Goal: Task Accomplishment & Management: Complete application form

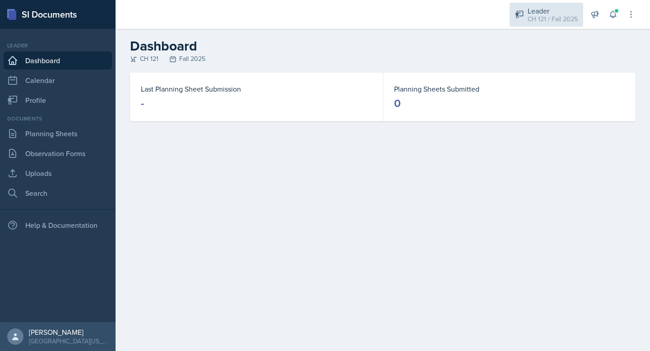
click at [543, 11] on div "Leader" at bounding box center [552, 10] width 50 height 11
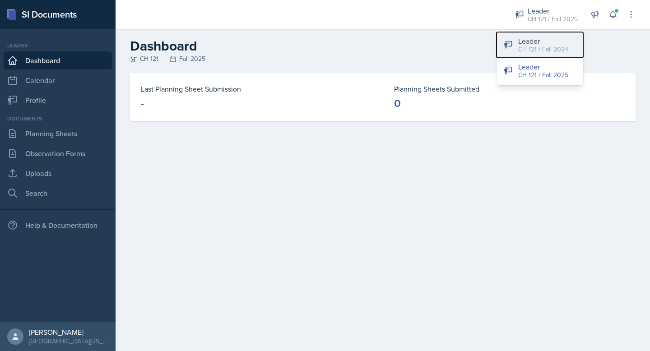
click at [558, 49] on div "CH 121 / Fall 2024" at bounding box center [543, 49] width 50 height 9
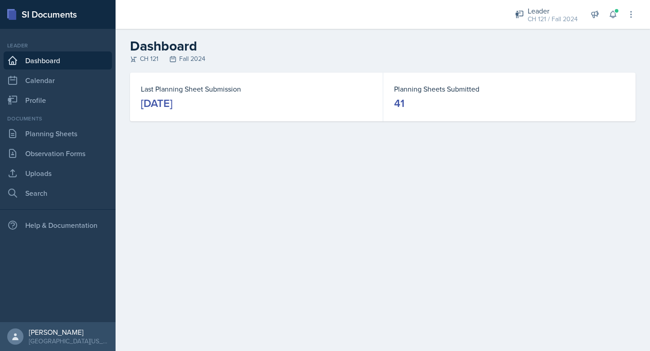
click at [250, 100] on dd "[DATE]" at bounding box center [256, 103] width 231 height 14
click at [45, 137] on link "Planning Sheets" at bounding box center [58, 134] width 108 height 18
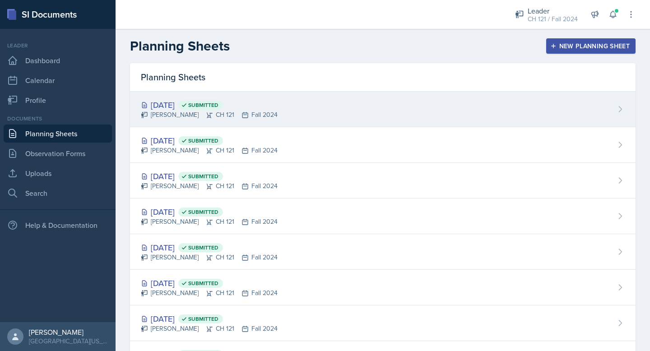
click at [312, 105] on div "Aug 28th, 2025 Submitted Christopher Pinckard CH 121 Fall 2024" at bounding box center [382, 110] width 505 height 36
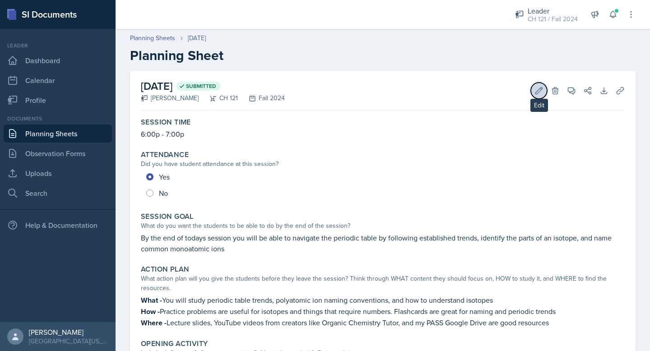
click at [541, 91] on icon at bounding box center [538, 90] width 9 height 9
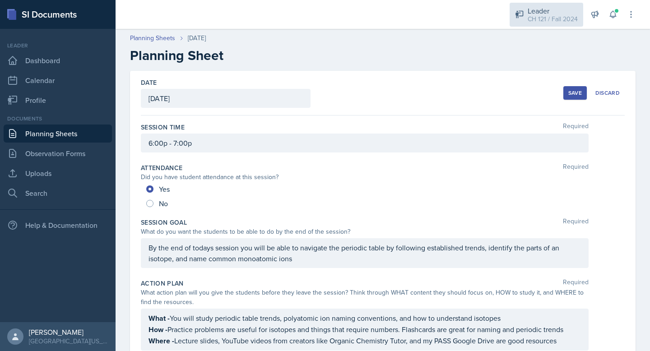
click at [520, 24] on div "Leader CH 121 / Fall 2024" at bounding box center [546, 15] width 74 height 24
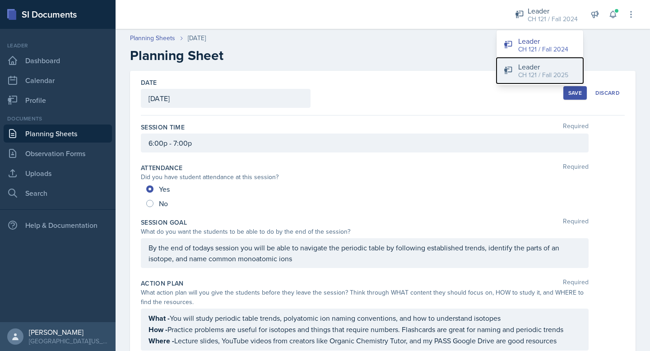
click at [522, 70] on div "CH 121 / Fall 2025" at bounding box center [543, 74] width 50 height 9
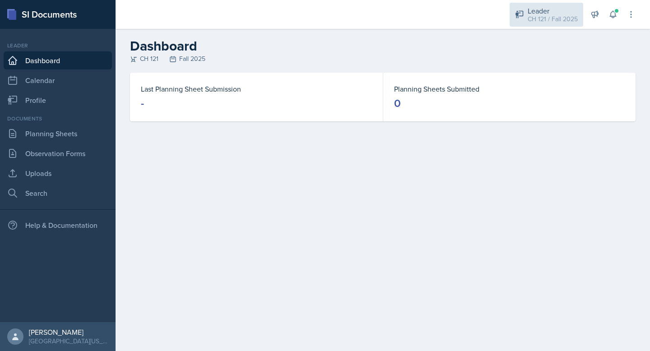
click at [532, 24] on div "Leader CH 121 / Fall 2025" at bounding box center [546, 15] width 74 height 24
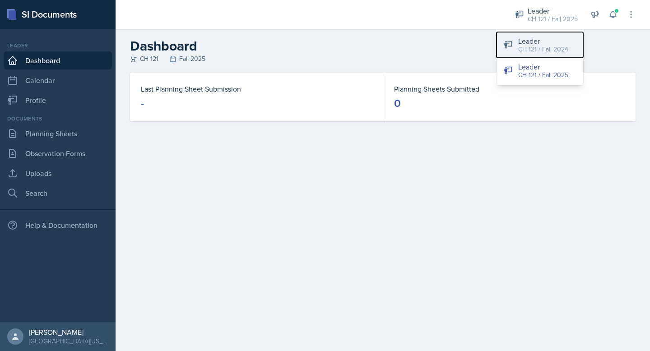
click at [536, 48] on div "CH 121 / Fall 2024" at bounding box center [543, 49] width 50 height 9
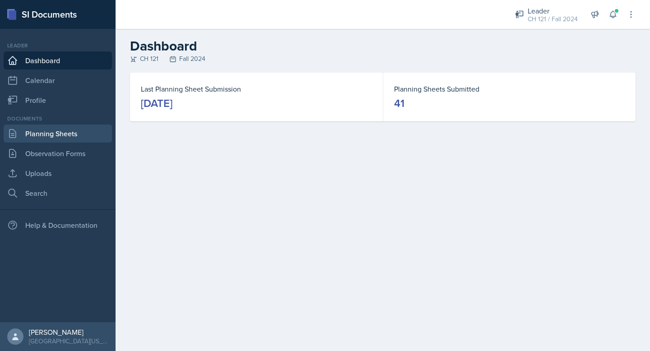
click at [47, 139] on link "Planning Sheets" at bounding box center [58, 134] width 108 height 18
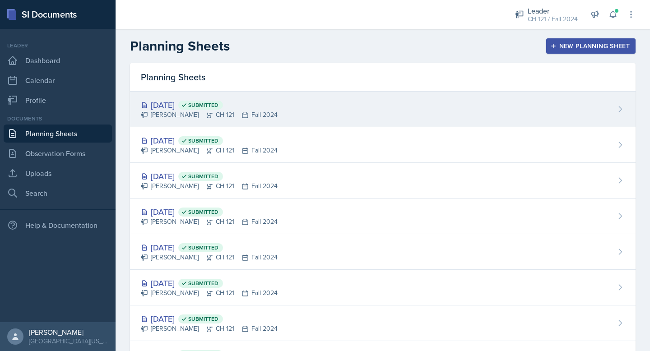
click at [619, 107] on icon at bounding box center [620, 108] width 3 height 5
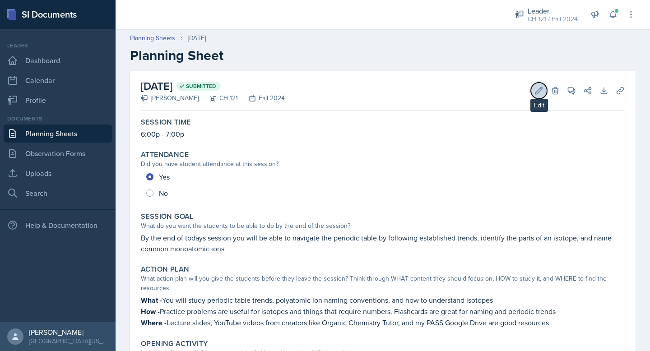
click at [539, 92] on icon at bounding box center [539, 90] width 7 height 7
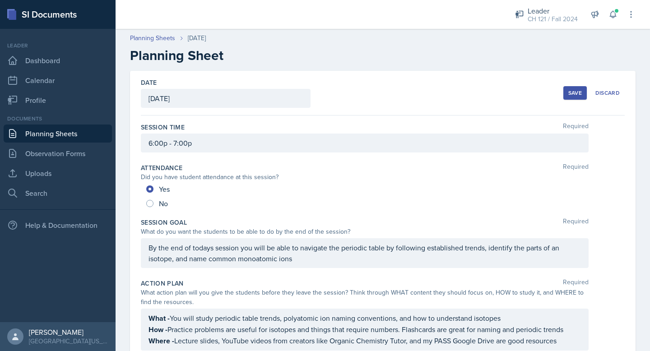
click at [230, 141] on div "6:00p - 7:00p" at bounding box center [365, 143] width 448 height 19
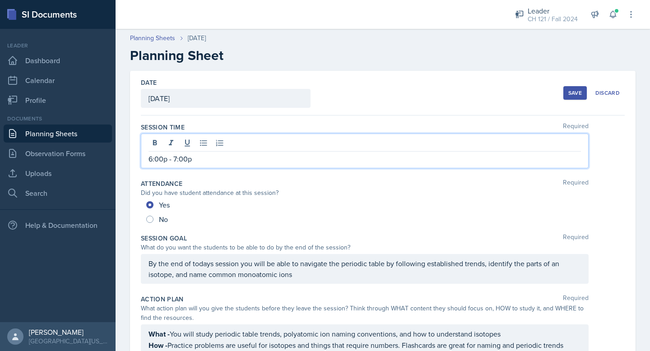
click at [230, 141] on div at bounding box center [364, 144] width 432 height 15
click at [210, 163] on p "6:00p - 7:00p" at bounding box center [364, 158] width 432 height 11
copy p "6:00p - 7:00p"
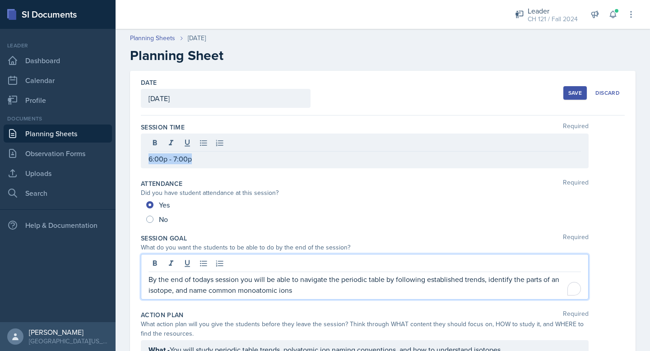
click at [193, 261] on div "By the end of todays session you will be able to navigate the periodic table by…" at bounding box center [365, 277] width 448 height 46
click at [193, 274] on p "By the end of todays session you will be able to navigate the periodic table by…" at bounding box center [364, 285] width 432 height 22
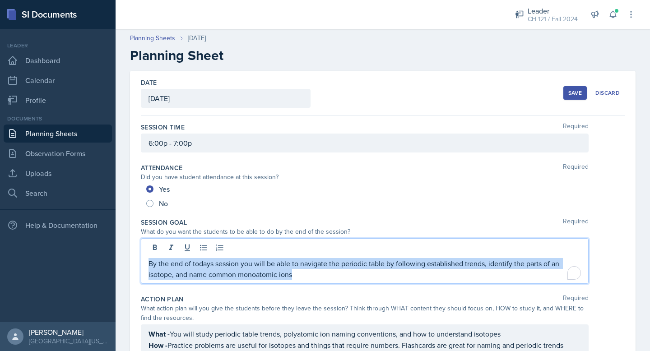
click at [193, 261] on p "By the end of todays session you will be able to navigate the periodic table by…" at bounding box center [364, 269] width 432 height 22
copy p "By the end of todays session you will be able to navigate the periodic table by…"
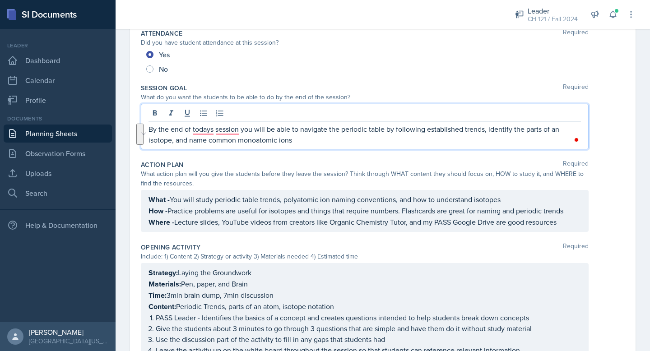
click at [276, 217] on p "Where - Lecture slides, YouTube videos from creators like Organic Chemistry Tut…" at bounding box center [364, 222] width 432 height 11
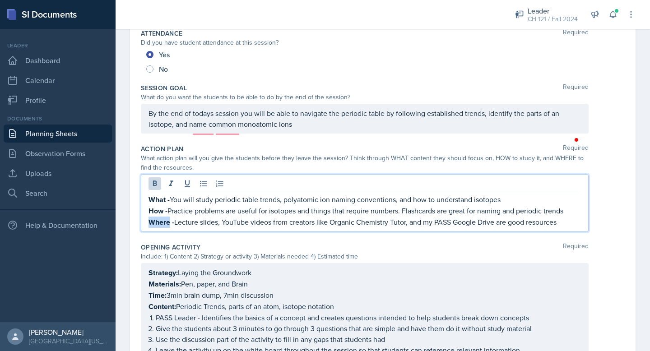
click at [276, 217] on p "Where - Lecture slides, YouTube videos from creators like Organic Chemistry Tut…" at bounding box center [364, 222] width 432 height 11
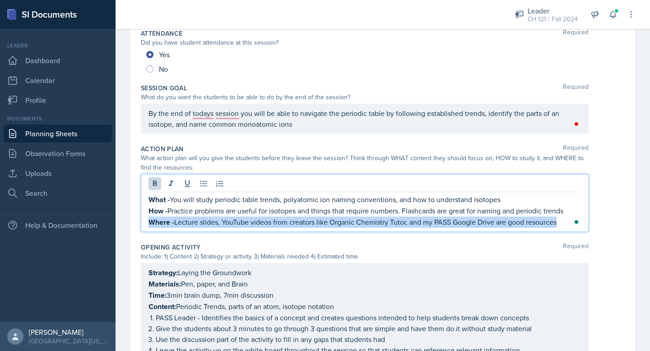
click at [276, 217] on p "Where - Lecture slides, YouTube videos from creators like Organic Chemistry Tut…" at bounding box center [364, 222] width 432 height 11
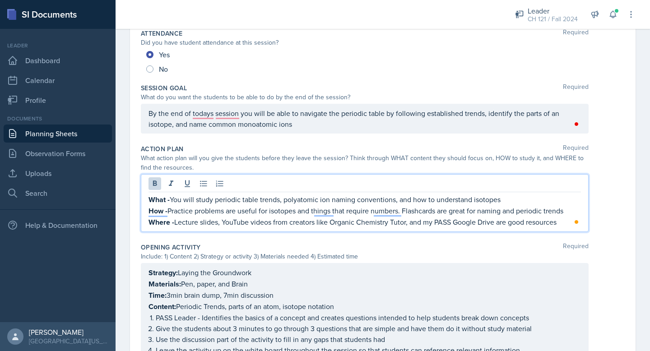
click at [561, 225] on p "Where - Lecture slides, YouTube videos from creators like Organic Chemistry Tut…" at bounding box center [364, 222] width 432 height 11
drag, startPoint x: 561, startPoint y: 225, endPoint x: 190, endPoint y: 198, distance: 372.3
click at [190, 198] on div "What - You will study periodic table trends, polyatomic ion naming conventions,…" at bounding box center [364, 211] width 432 height 34
click at [380, 221] on p "Where - Lecture slides, YouTube videos from creators like Organic Chemistry Tut…" at bounding box center [364, 222] width 432 height 11
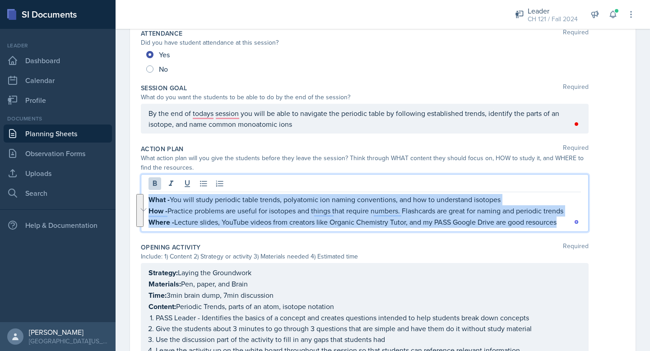
drag, startPoint x: 560, startPoint y: 223, endPoint x: 149, endPoint y: 197, distance: 412.3
click at [149, 197] on div "What - You will study periodic table trends, polyatomic ion naming conventions,…" at bounding box center [364, 211] width 432 height 34
copy div "What - You will study periodic table trends, polyatomic ion naming conventions,…"
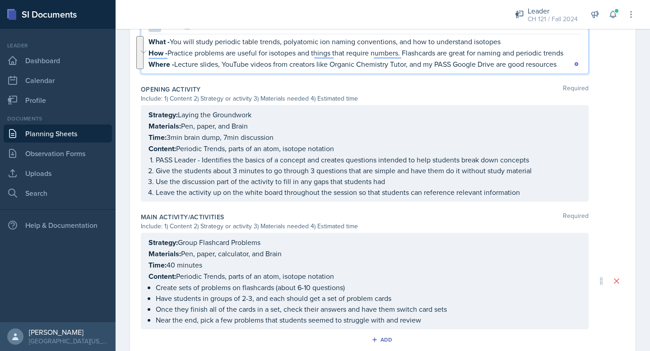
click at [312, 217] on div "Main Activity/Activities Required" at bounding box center [383, 217] width 484 height 9
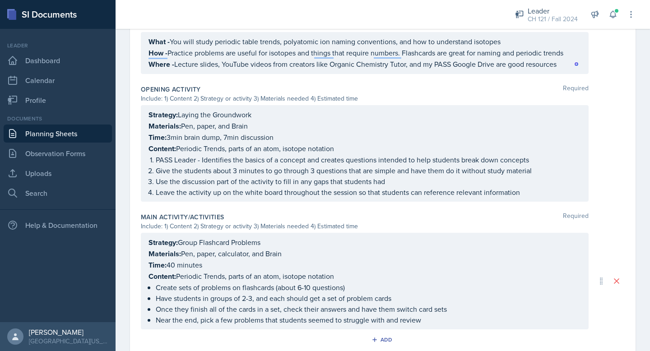
click at [337, 217] on div "Main Activity/Activities Required" at bounding box center [383, 217] width 484 height 9
click at [462, 175] on ol "PASS Leader - Identifies the basics of a concept and creates questions intended…" at bounding box center [368, 175] width 425 height 43
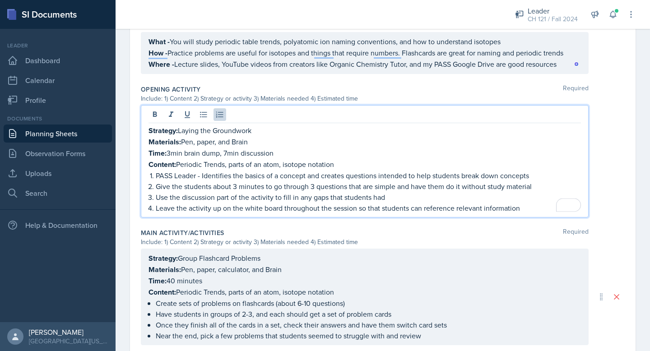
click at [522, 208] on p "Leave the activity up on the white board throughout the session so that student…" at bounding box center [368, 208] width 425 height 11
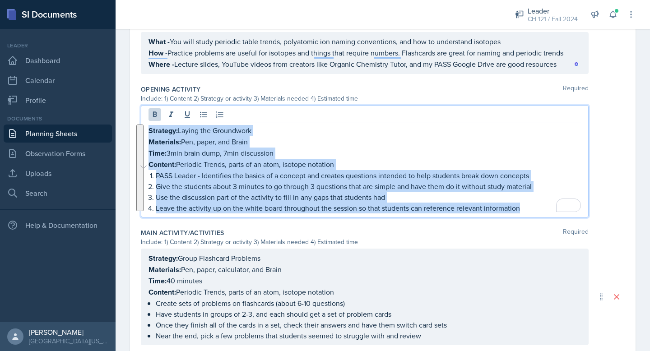
drag, startPoint x: 522, startPoint y: 208, endPoint x: 149, endPoint y: 133, distance: 380.7
click at [149, 133] on div "Strategy: Laying the Groundwork Materials: Pen, paper, and Brain Time: 3min bra…" at bounding box center [364, 169] width 432 height 88
copy div "Strategy: Laying the Groundwork Materials: Pen, paper, and Brain Time: 3min bra…"
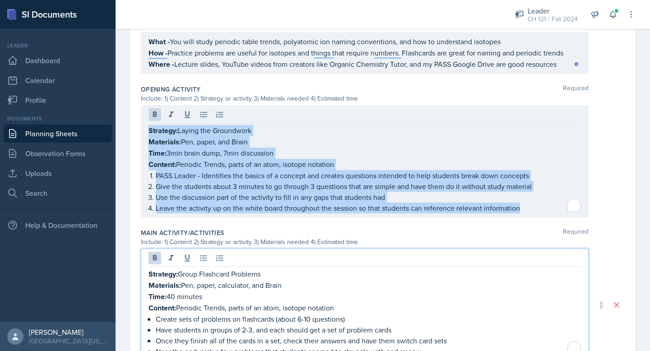
click at [365, 262] on div "Strategy: Group Flashcard Problems Materials: Pen, paper, calculator, and Brain…" at bounding box center [365, 305] width 448 height 112
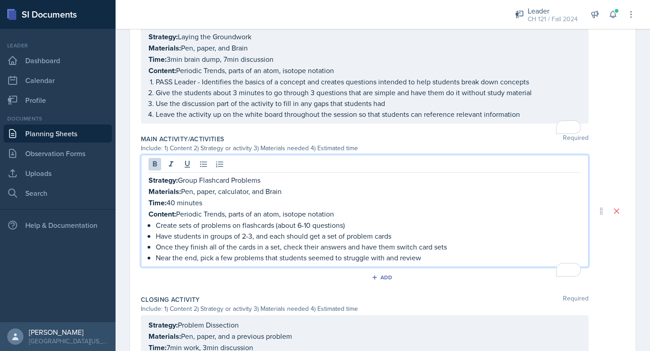
scroll to position [397, 0]
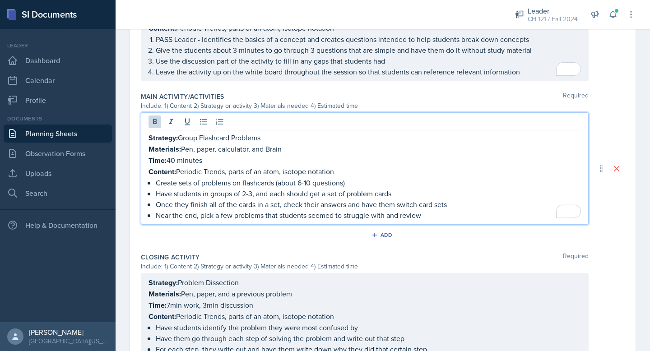
click at [424, 218] on div "Strategy: Group Flashcard Problems Materials: Pen, paper, calculator, and Brain…" at bounding box center [365, 168] width 448 height 112
click at [423, 210] on p "Near the end, pick a few problems that students seemed to struggle with and rev…" at bounding box center [368, 215] width 425 height 11
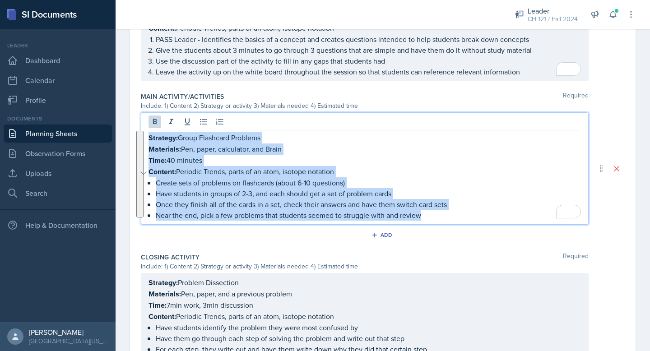
drag, startPoint x: 422, startPoint y: 213, endPoint x: 148, endPoint y: 138, distance: 284.8
click at [148, 138] on div "Strategy: Group Flashcard Problems Materials: Pen, paper, calculator, and Brain…" at bounding box center [365, 168] width 448 height 112
copy div "Strategy: Group Flashcard Problems Materials: Pen, paper, calculator, and Brain…"
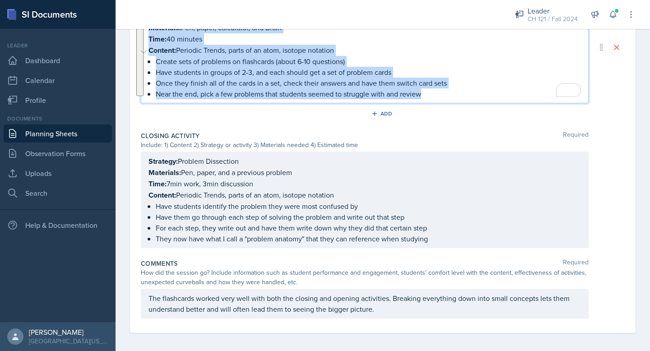
click at [328, 202] on p "Have students identify the problem they were most confused by" at bounding box center [368, 206] width 425 height 11
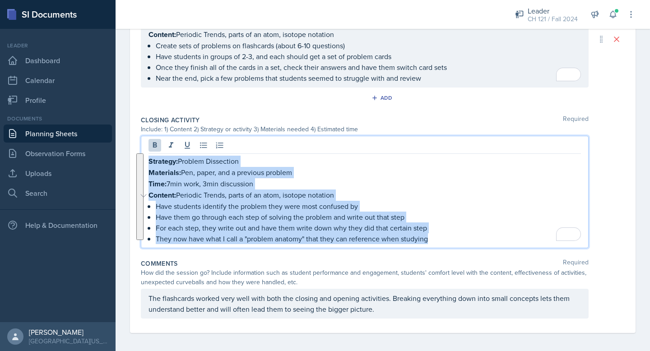
drag, startPoint x: 435, startPoint y: 237, endPoint x: 150, endPoint y: 159, distance: 295.6
click at [150, 159] on div "Strategy: Problem Dissection Materials: Pen, paper, and a previous problem Time…" at bounding box center [364, 200] width 432 height 88
copy div "Strategy: Problem Dissection Materials: Pen, paper, and a previous problem Time…"
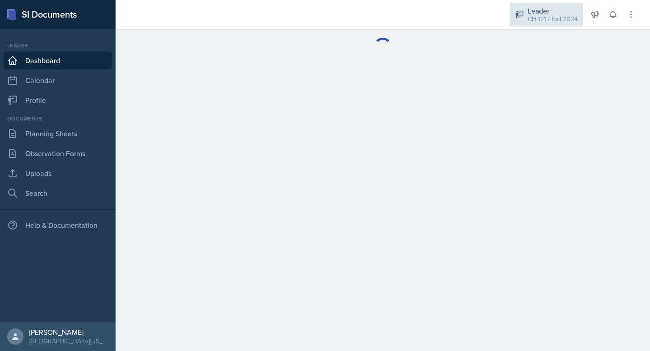
click at [523, 16] on icon at bounding box center [519, 14] width 9 height 9
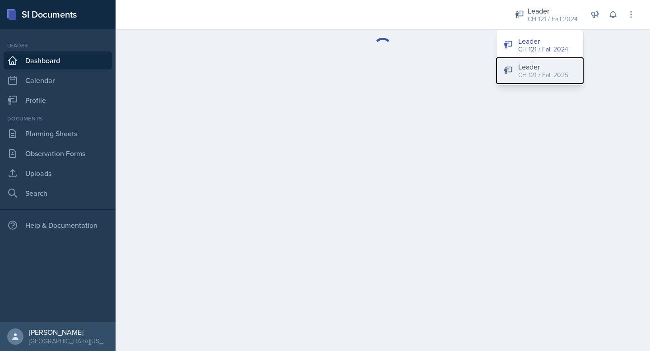
click at [522, 69] on div "Leader" at bounding box center [543, 66] width 50 height 11
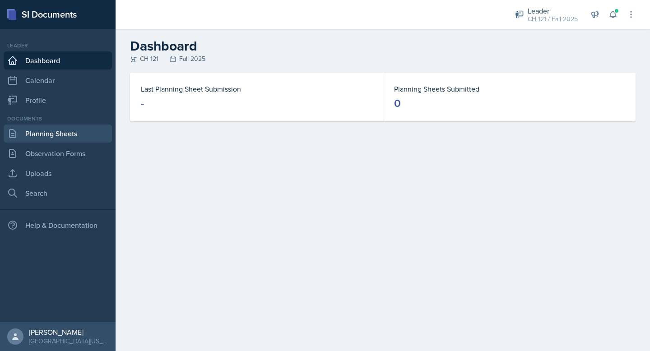
click at [37, 136] on link "Planning Sheets" at bounding box center [58, 134] width 108 height 18
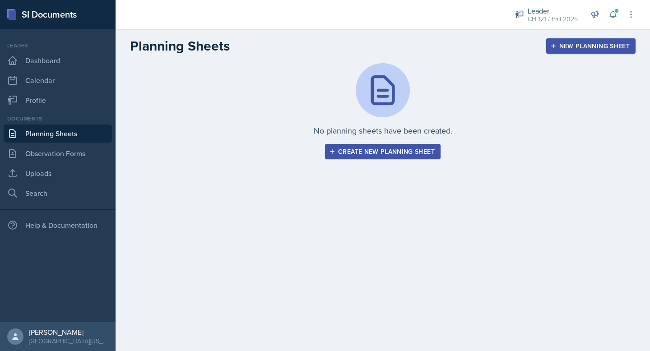
click at [367, 157] on button "Create new planning sheet" at bounding box center [383, 151] width 116 height 15
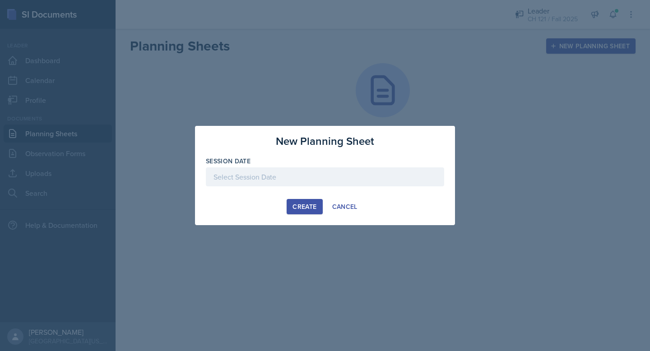
click at [310, 180] on div at bounding box center [325, 176] width 238 height 19
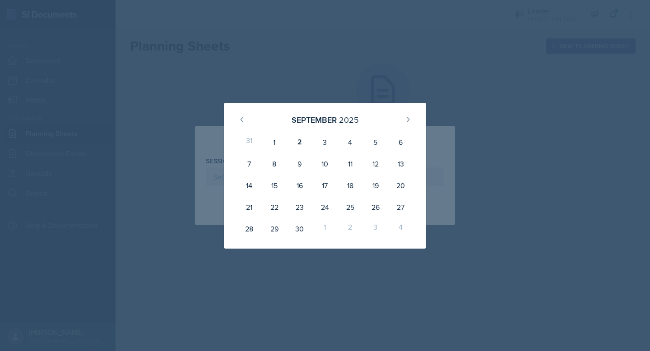
click at [245, 131] on div "31" at bounding box center [248, 142] width 25 height 22
click at [242, 125] on button at bounding box center [242, 119] width 14 height 14
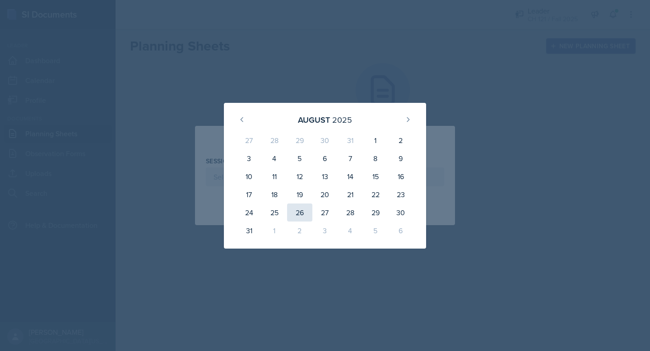
click at [306, 208] on div "26" at bounding box center [299, 212] width 25 height 18
type input "[DATE]"
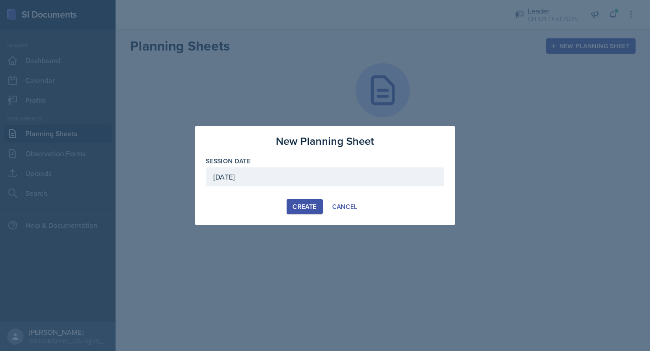
click at [311, 204] on div "Create" at bounding box center [304, 206] width 24 height 7
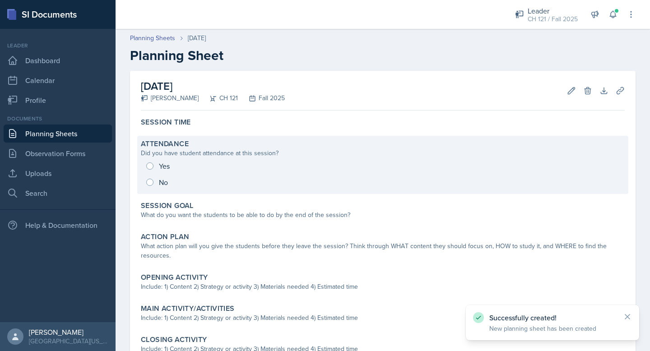
click at [151, 162] on div "Yes No" at bounding box center [383, 174] width 484 height 32
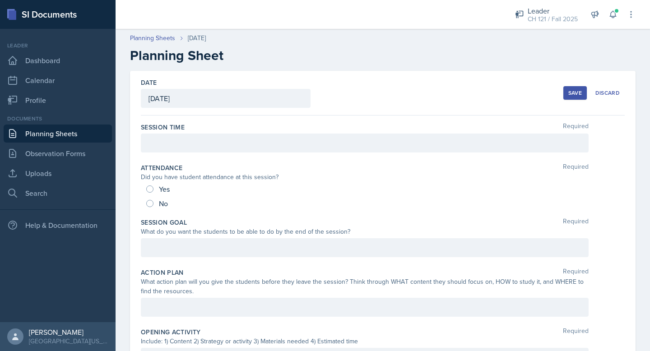
click at [187, 99] on div "[DATE]" at bounding box center [226, 98] width 170 height 19
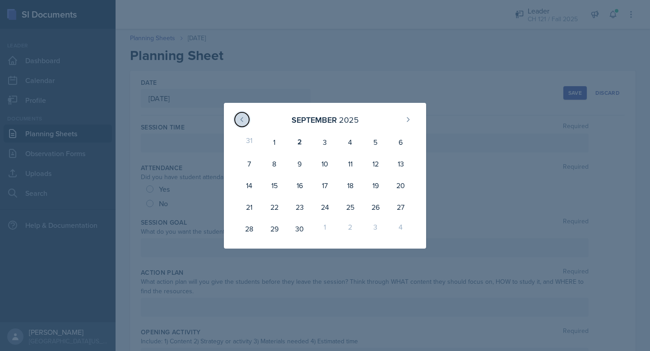
click at [245, 122] on icon at bounding box center [241, 119] width 7 height 7
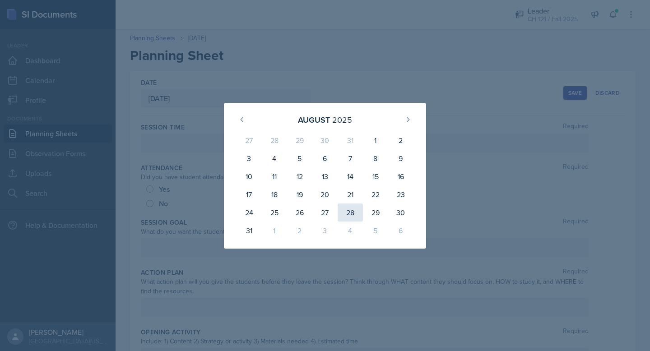
click at [357, 216] on div "28" at bounding box center [349, 212] width 25 height 18
type input "[DATE]"
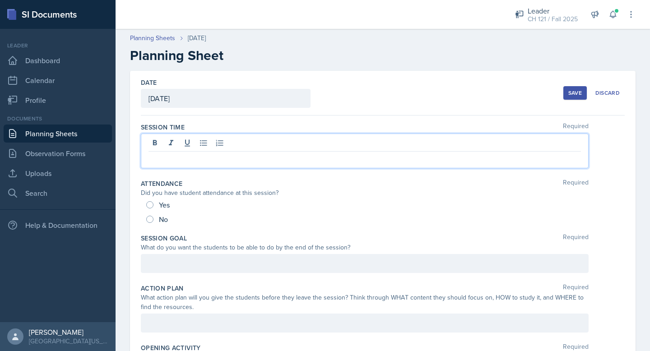
click at [195, 141] on div at bounding box center [365, 151] width 448 height 35
click at [153, 205] on input "Yes" at bounding box center [149, 204] width 7 height 7
radio input "true"
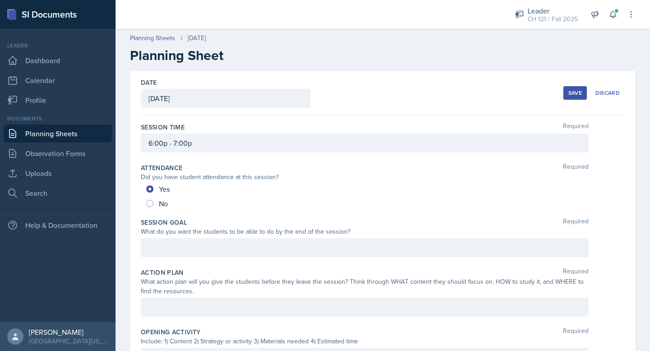
click at [222, 248] on div at bounding box center [365, 247] width 448 height 19
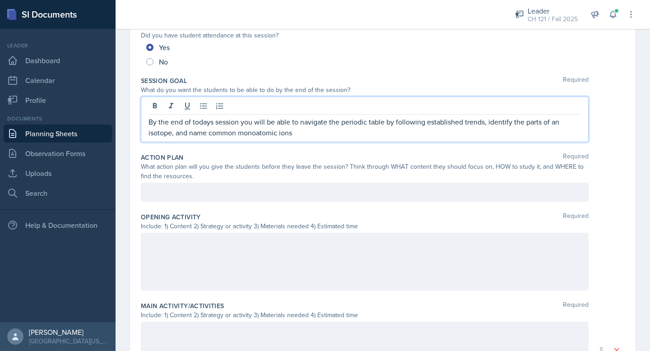
scroll to position [156, 0]
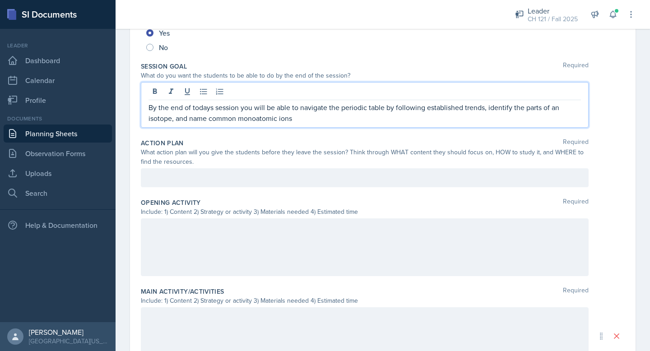
click at [251, 161] on div "What action plan will you give the students before they leave the session? Thin…" at bounding box center [365, 157] width 448 height 19
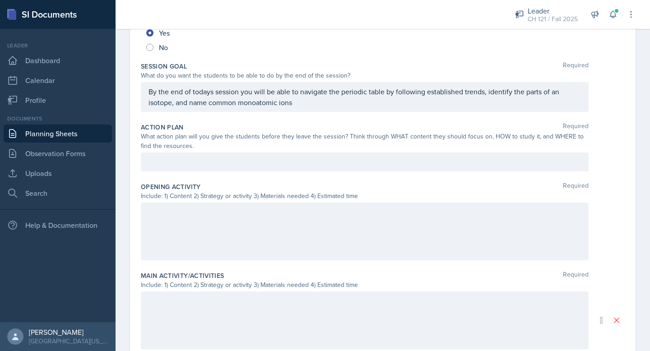
click at [250, 183] on div "Opening Activity Required" at bounding box center [383, 186] width 484 height 9
click at [259, 168] on div at bounding box center [365, 162] width 448 height 19
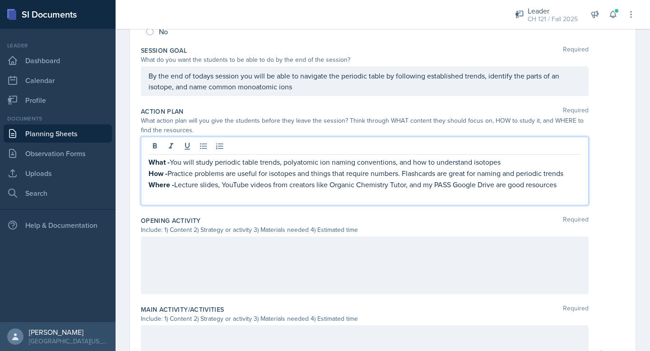
click at [297, 198] on p at bounding box center [364, 195] width 432 height 11
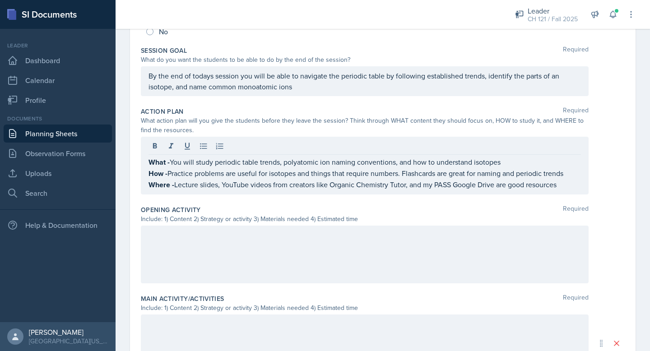
click at [249, 250] on div at bounding box center [365, 255] width 448 height 58
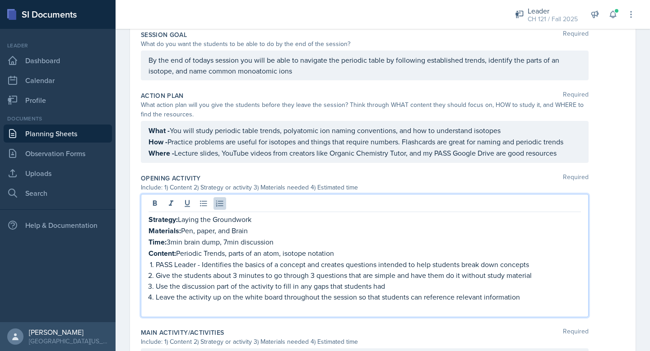
scroll to position [362, 0]
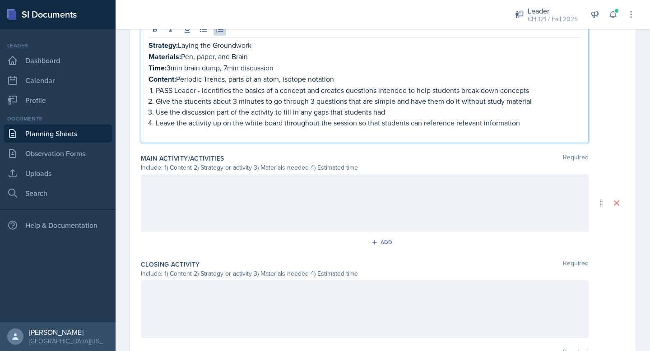
click at [232, 138] on div "Strategy: Laying the Groundwork Materials: Pen, paper, and Brain Time: 3min bra…" at bounding box center [365, 81] width 448 height 123
click at [231, 132] on p "To enrich screen reader interactions, please activate Accessibility in Grammarl…" at bounding box center [364, 133] width 432 height 11
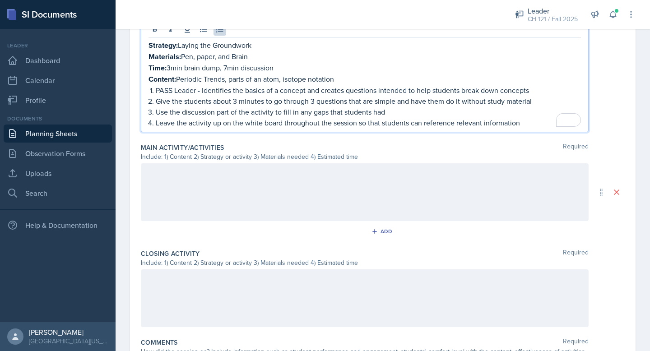
click at [249, 174] on div at bounding box center [365, 192] width 448 height 58
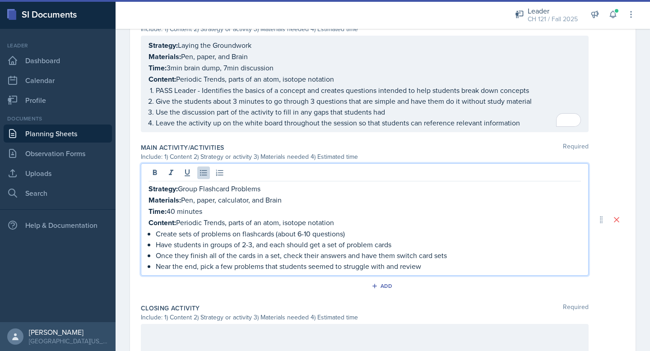
scroll to position [404, 0]
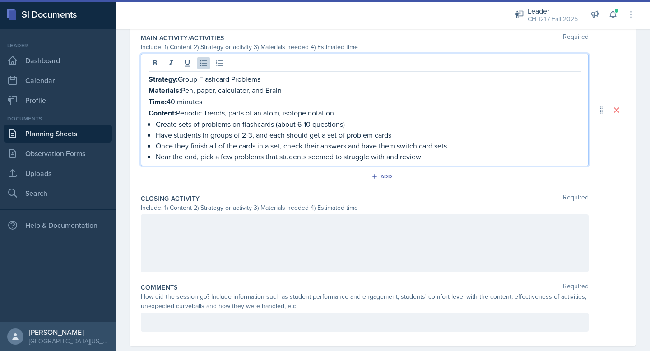
click at [275, 229] on div at bounding box center [365, 243] width 448 height 58
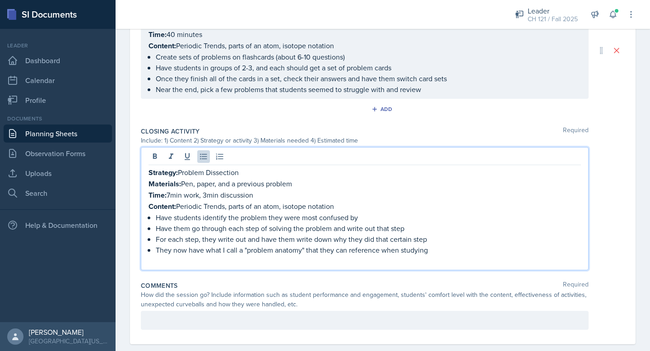
scroll to position [518, 0]
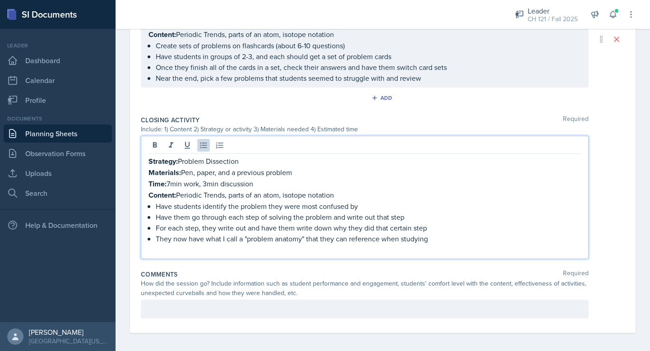
click at [371, 249] on p at bounding box center [364, 249] width 432 height 11
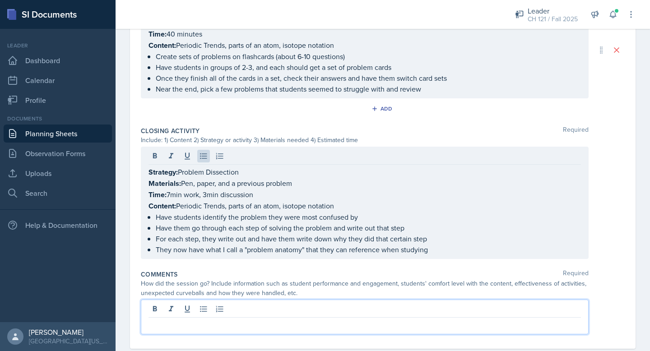
click at [236, 303] on div at bounding box center [365, 317] width 448 height 35
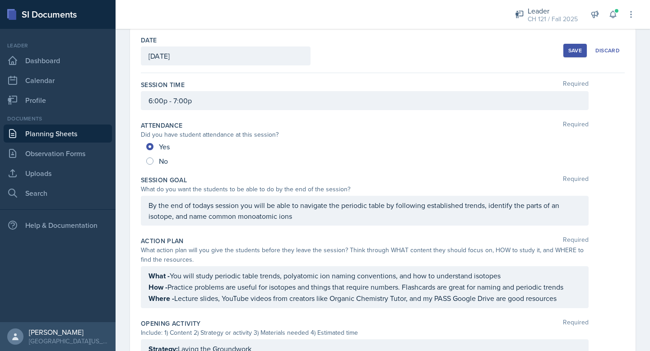
scroll to position [0, 0]
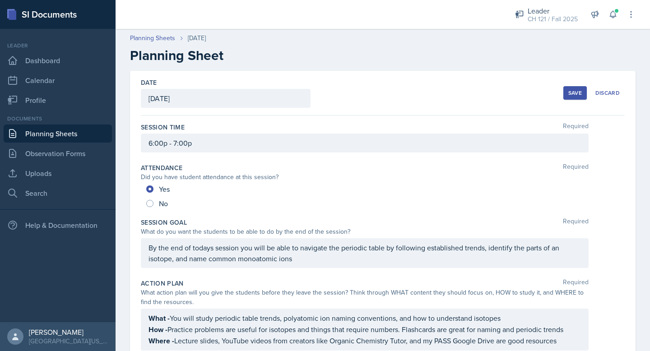
click at [579, 100] on div "Save Discard" at bounding box center [593, 93] width 61 height 21
click at [579, 92] on div "Save" at bounding box center [575, 92] width 14 height 7
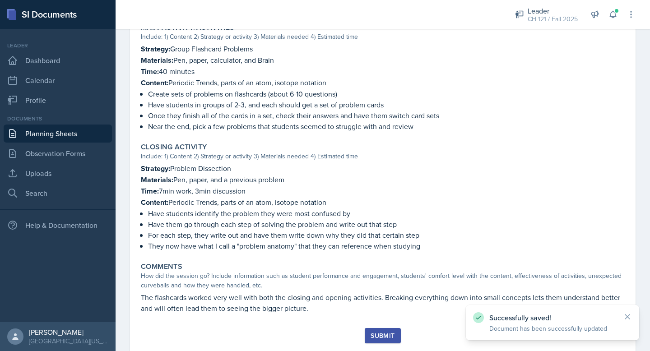
scroll to position [457, 0]
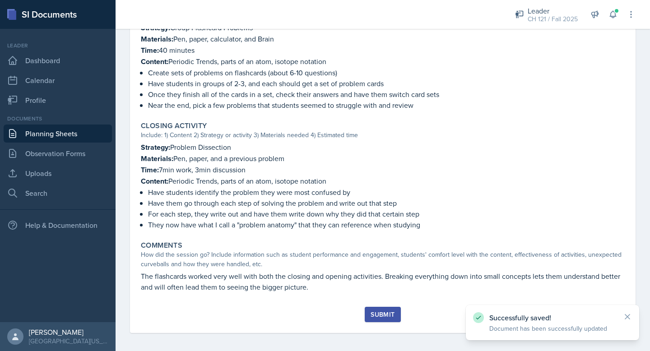
click at [387, 307] on button "Submit" at bounding box center [383, 314] width 36 height 15
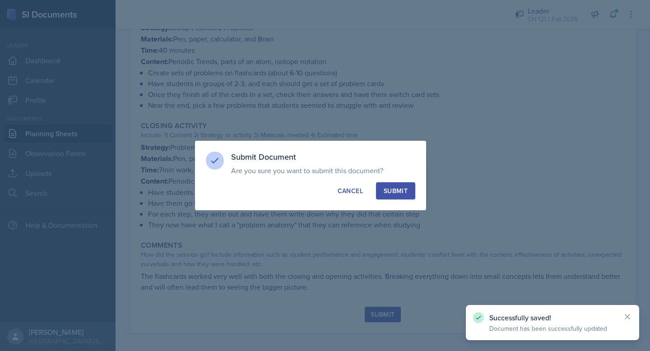
click at [406, 183] on button "Submit" at bounding box center [395, 190] width 39 height 17
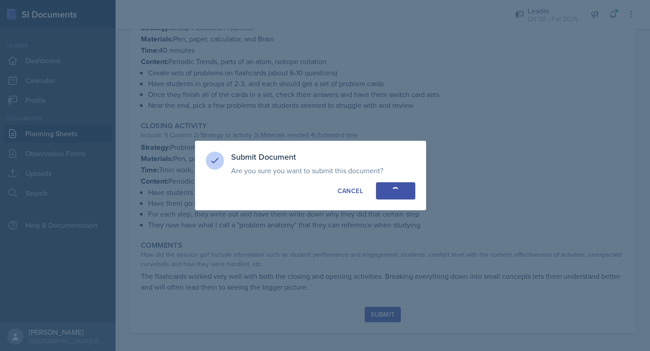
radio input "true"
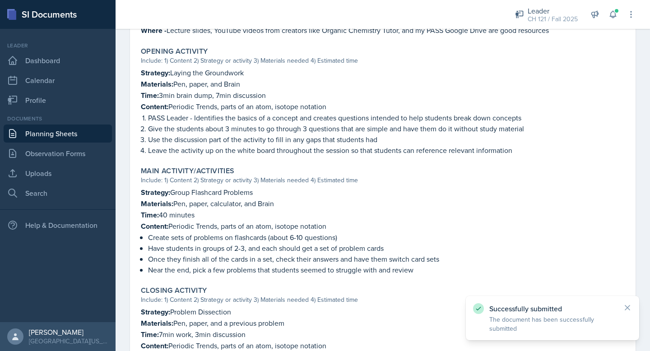
scroll to position [0, 0]
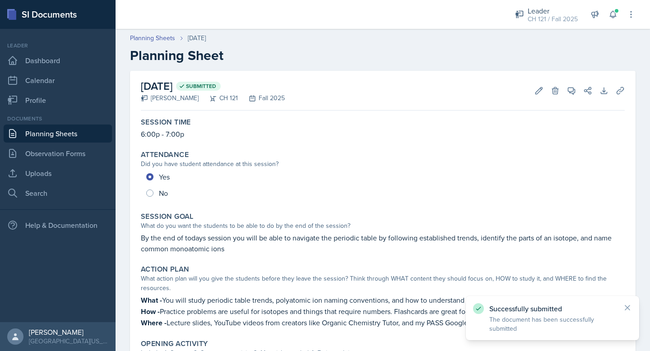
click at [45, 137] on link "Planning Sheets" at bounding box center [58, 134] width 108 height 18
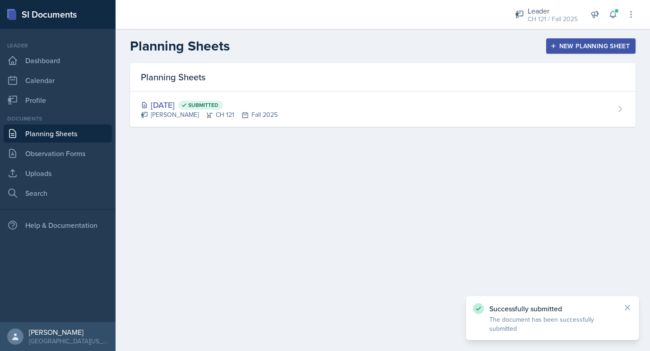
click at [587, 42] on div "New Planning Sheet" at bounding box center [591, 45] width 78 height 7
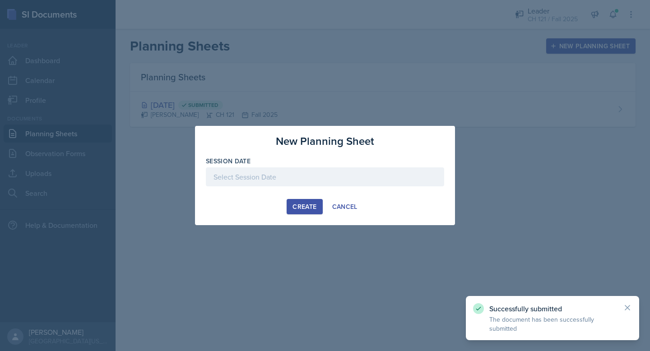
click at [360, 169] on div at bounding box center [325, 176] width 238 height 19
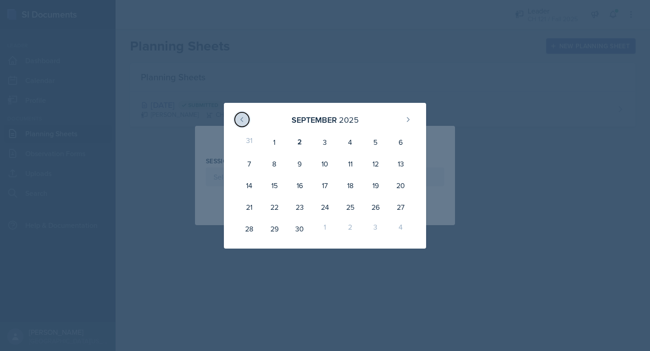
click at [240, 122] on icon at bounding box center [241, 119] width 7 height 7
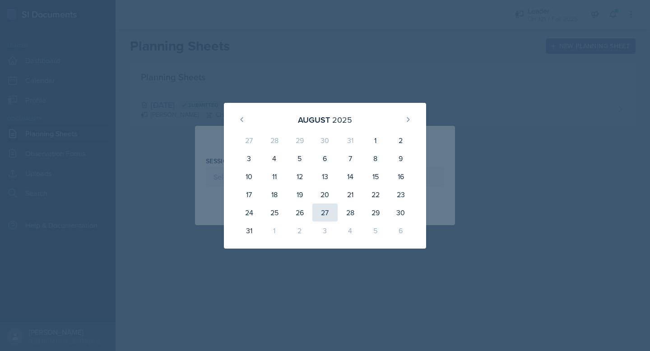
click at [324, 210] on div "27" at bounding box center [324, 212] width 25 height 18
type input "[DATE]"
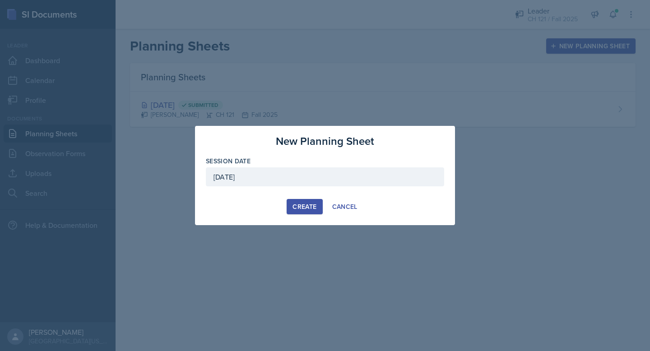
click at [314, 210] on div "Create" at bounding box center [304, 206] width 24 height 7
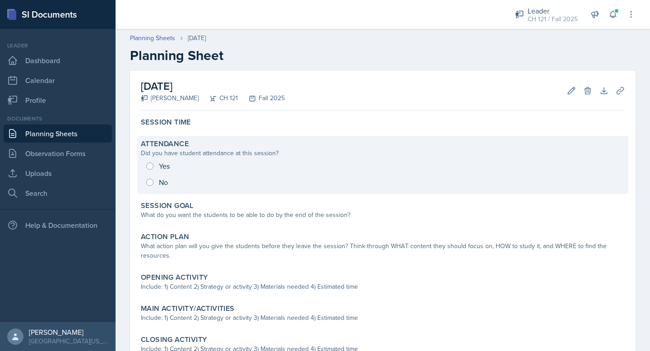
click at [152, 165] on div "Yes No" at bounding box center [383, 174] width 484 height 32
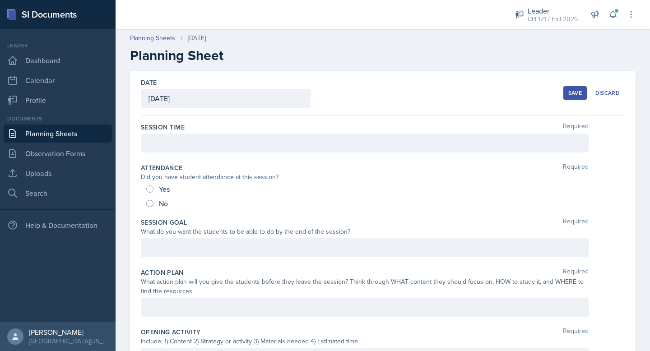
click at [188, 142] on div at bounding box center [365, 143] width 448 height 19
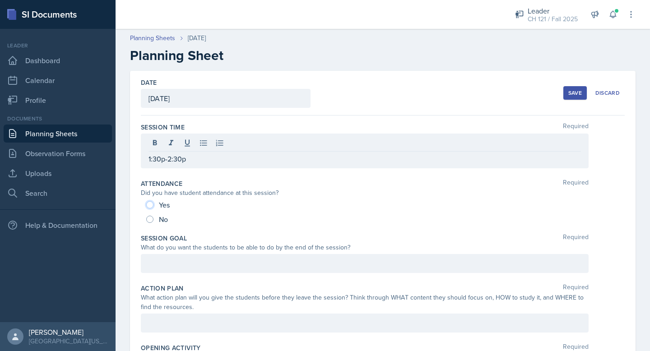
click at [153, 205] on input "Yes" at bounding box center [149, 204] width 7 height 7
radio input "true"
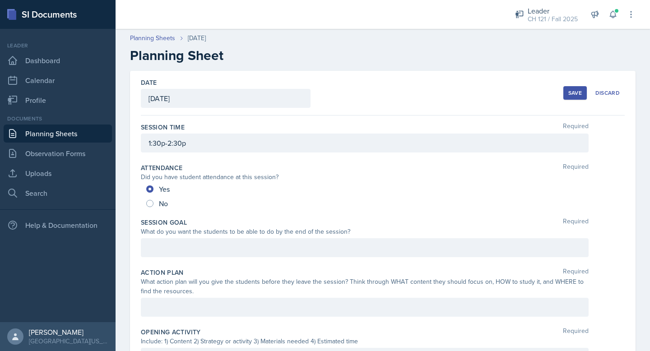
click at [234, 245] on div at bounding box center [365, 247] width 448 height 19
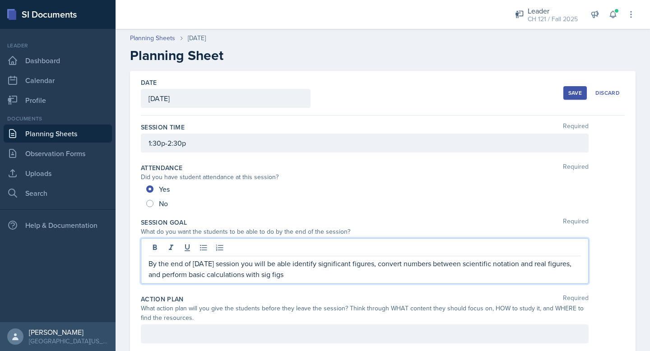
click at [516, 96] on div "Date [DATE] [DATE] 31 1 2 3 4 5 6 7 8 9 10 11 12 13 14 15 16 17 18 19 20 21 22 …" at bounding box center [383, 93] width 484 height 45
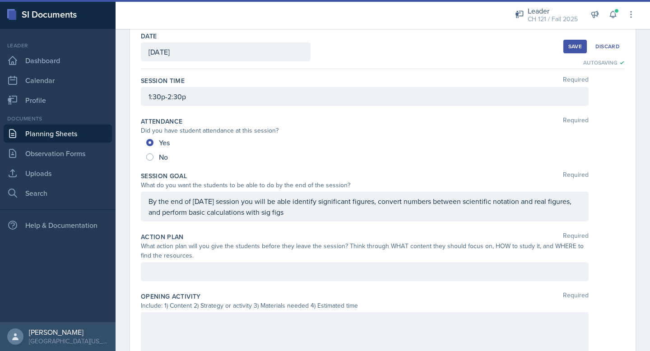
scroll to position [49, 0]
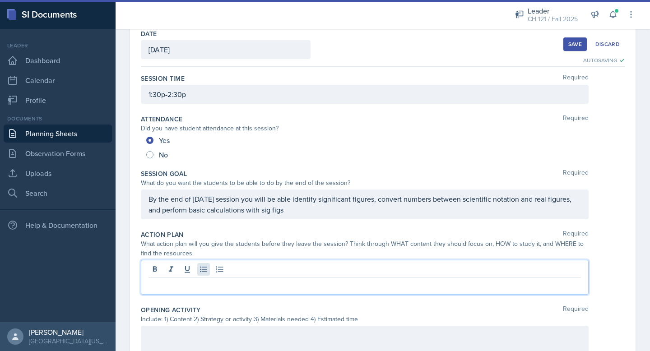
click at [203, 272] on div at bounding box center [365, 277] width 448 height 35
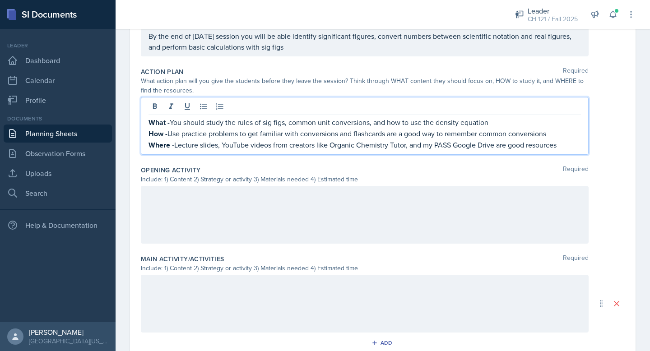
click at [267, 226] on div at bounding box center [365, 215] width 448 height 58
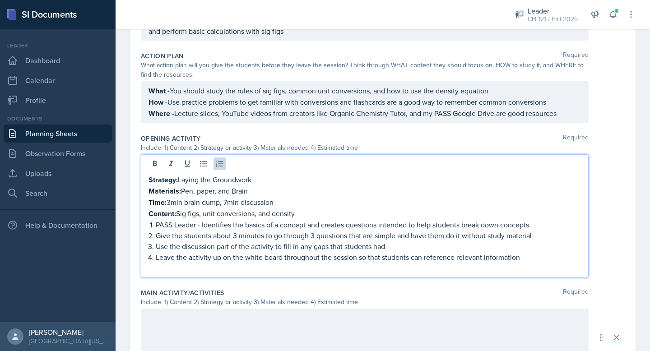
click at [277, 268] on p at bounding box center [364, 268] width 432 height 11
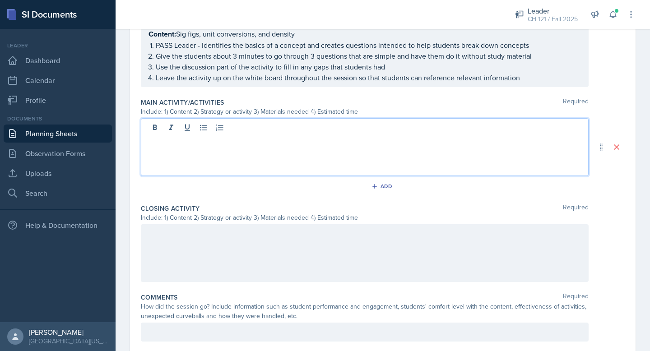
click at [329, 138] on p at bounding box center [364, 143] width 432 height 11
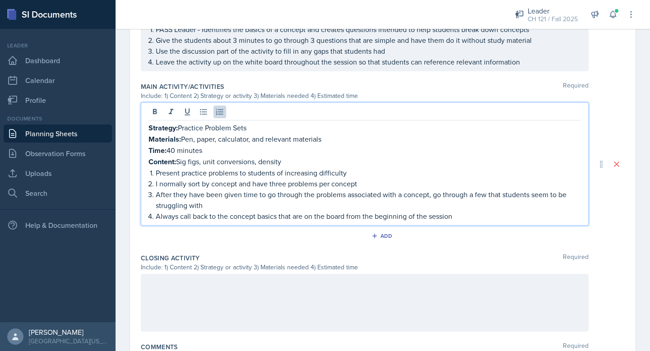
click at [248, 305] on div at bounding box center [365, 303] width 448 height 58
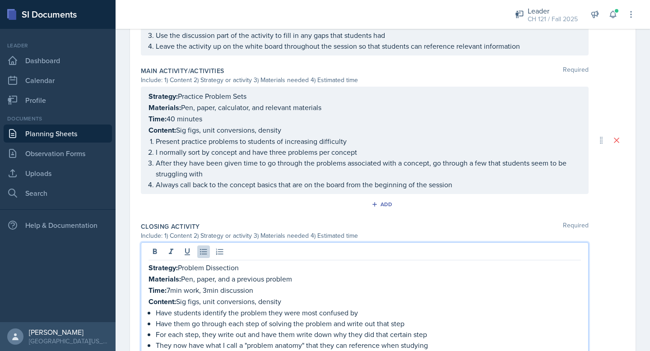
scroll to position [529, 0]
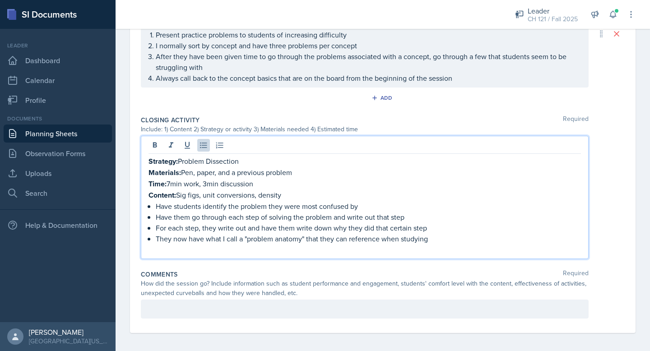
click at [340, 250] on p at bounding box center [364, 249] width 432 height 11
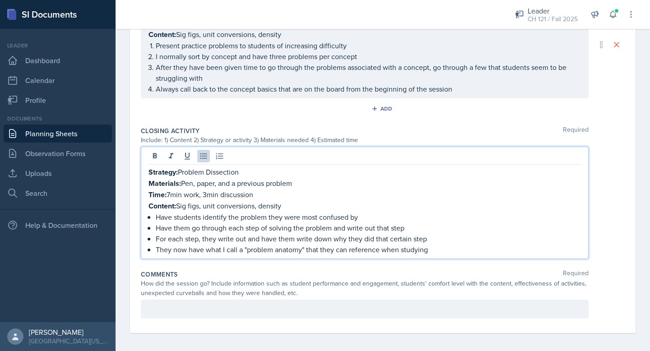
click at [191, 308] on p at bounding box center [364, 309] width 432 height 11
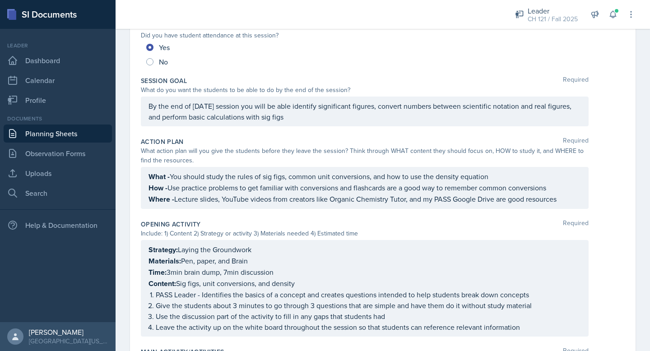
scroll to position [0, 0]
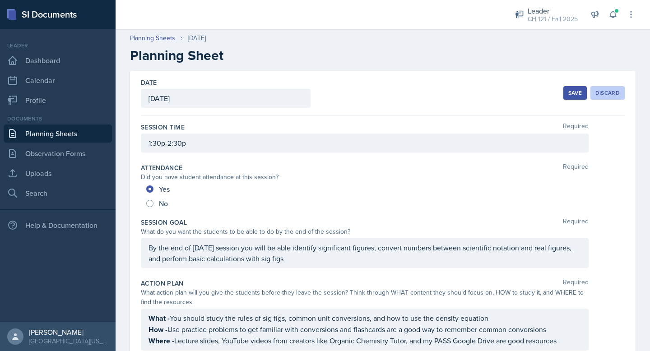
click at [590, 93] on button "Discard" at bounding box center [607, 93] width 34 height 14
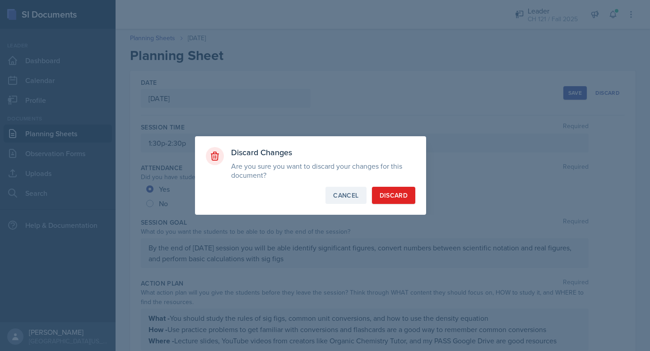
click at [340, 200] on button "Cancel" at bounding box center [345, 195] width 41 height 17
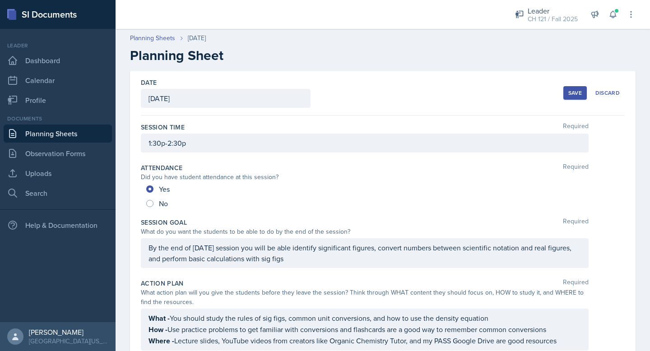
click at [582, 92] on button "Save" at bounding box center [574, 93] width 23 height 14
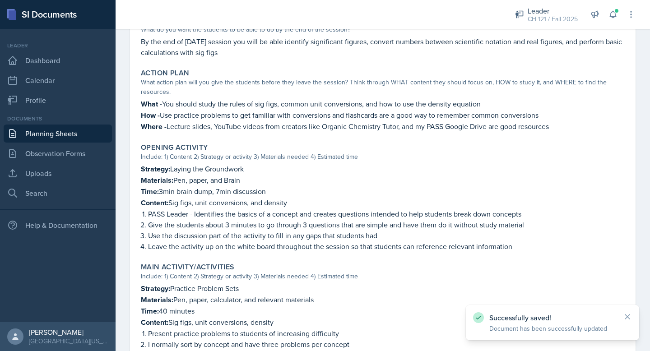
scroll to position [457, 0]
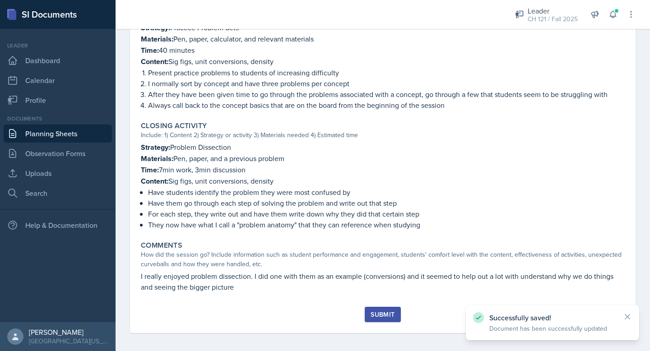
click at [383, 318] on button "Submit" at bounding box center [383, 314] width 36 height 15
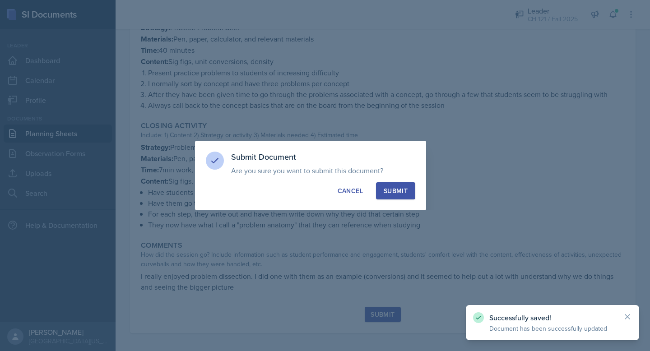
click at [405, 184] on button "Submit" at bounding box center [395, 190] width 39 height 17
radio input "true"
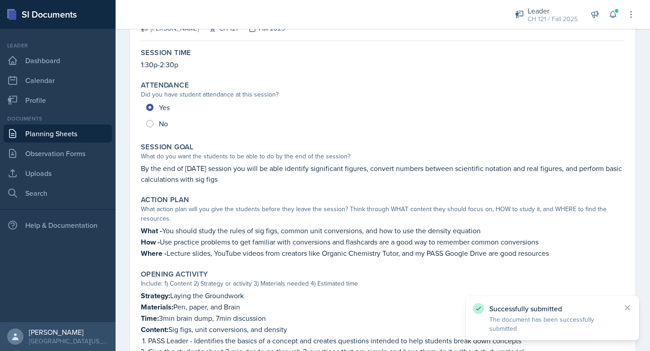
scroll to position [0, 0]
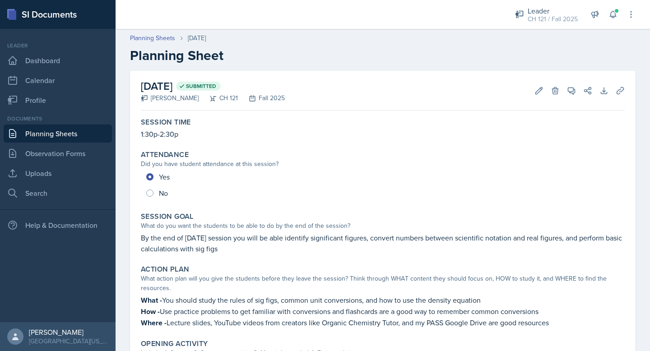
click at [55, 137] on link "Planning Sheets" at bounding box center [58, 134] width 108 height 18
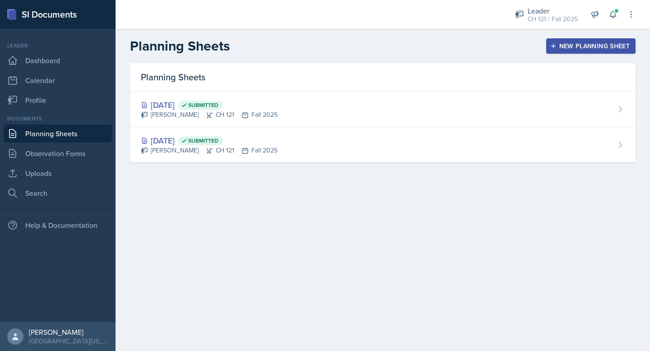
click at [554, 47] on icon "button" at bounding box center [553, 46] width 6 height 6
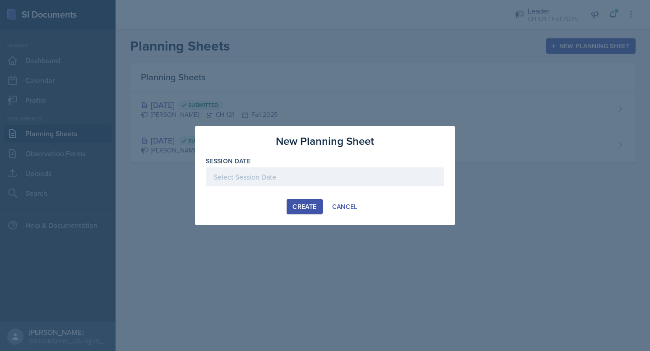
click at [302, 180] on div at bounding box center [325, 176] width 238 height 19
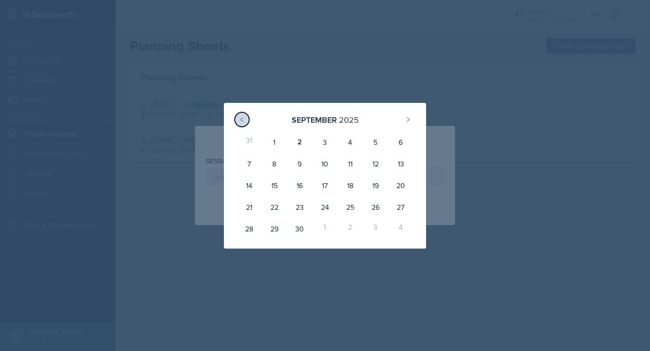
click at [240, 119] on icon at bounding box center [241, 119] width 7 height 7
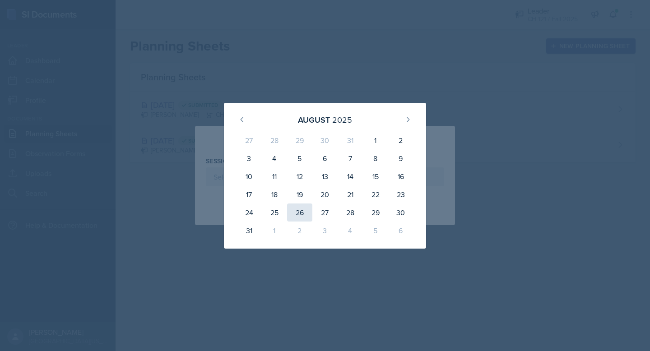
click at [302, 209] on div "26" at bounding box center [299, 212] width 25 height 18
type input "[DATE]"
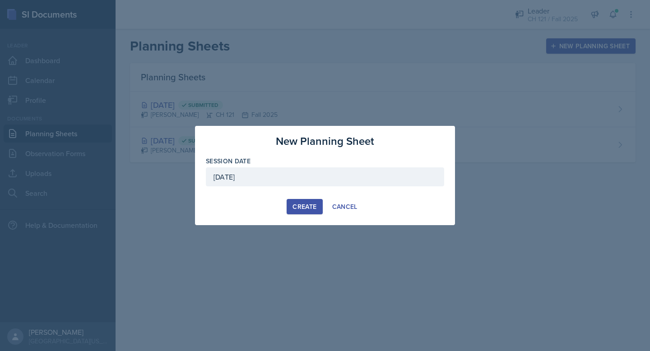
click at [308, 207] on div "Create" at bounding box center [304, 206] width 24 height 7
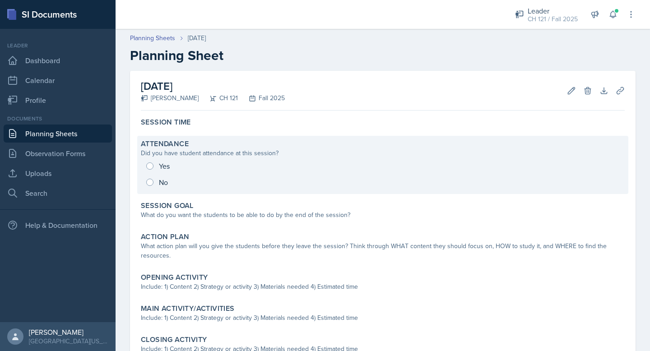
click at [148, 166] on div "Yes No" at bounding box center [383, 174] width 484 height 32
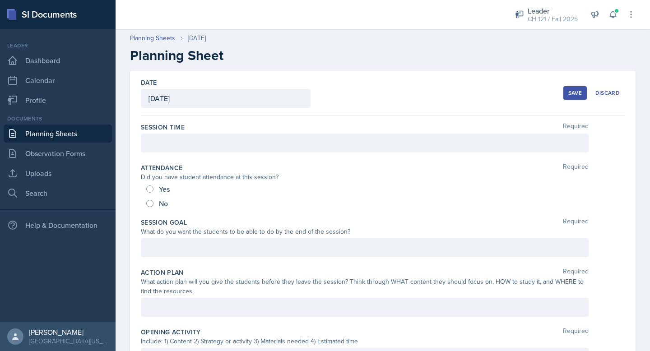
click at [176, 145] on div at bounding box center [365, 143] width 448 height 19
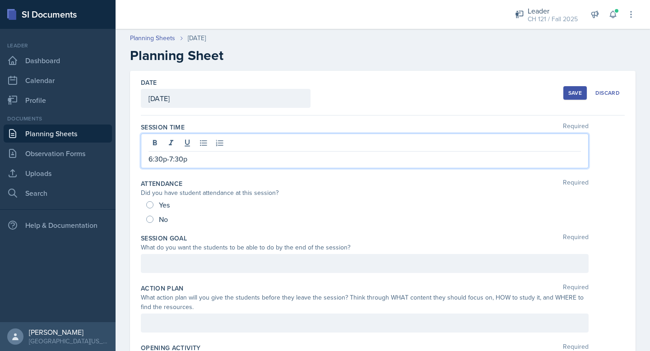
scroll to position [45, 0]
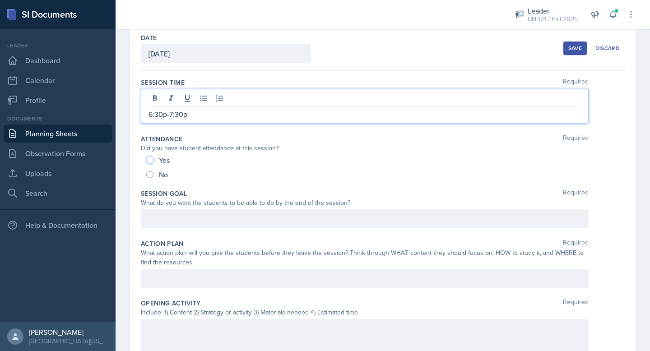
click at [151, 162] on input "Yes" at bounding box center [149, 160] width 7 height 7
radio input "true"
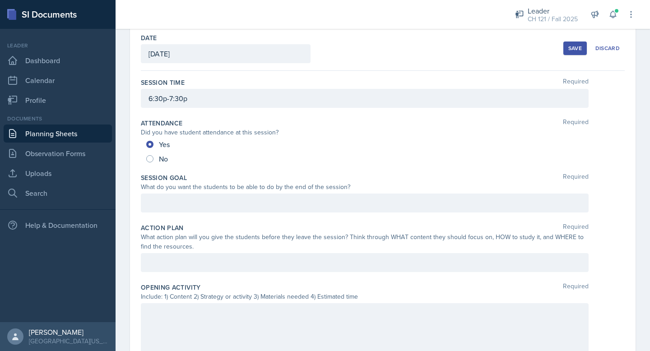
click at [207, 198] on div at bounding box center [365, 203] width 448 height 19
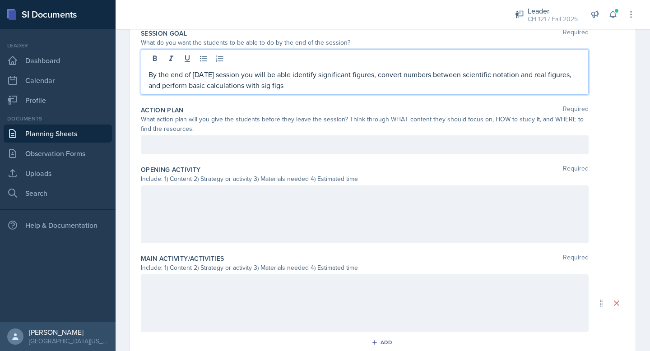
scroll to position [209, 0]
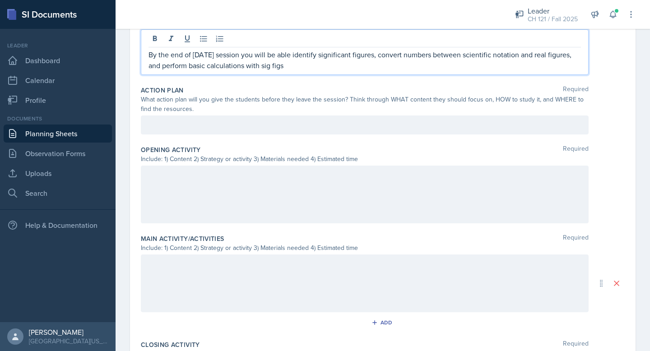
click at [238, 128] on p at bounding box center [364, 125] width 432 height 11
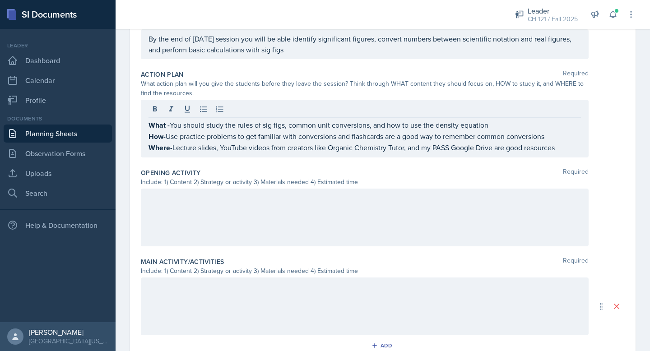
click at [229, 230] on div at bounding box center [365, 218] width 448 height 58
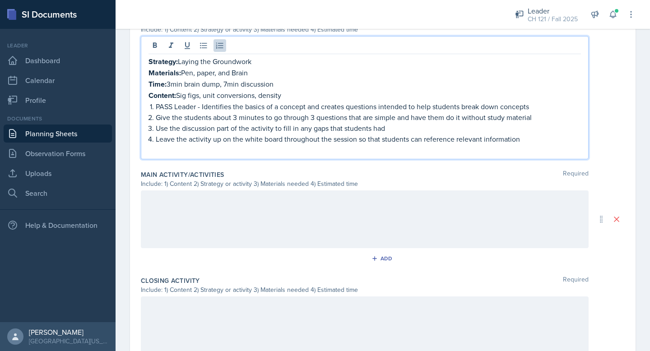
click at [308, 224] on div at bounding box center [365, 219] width 448 height 58
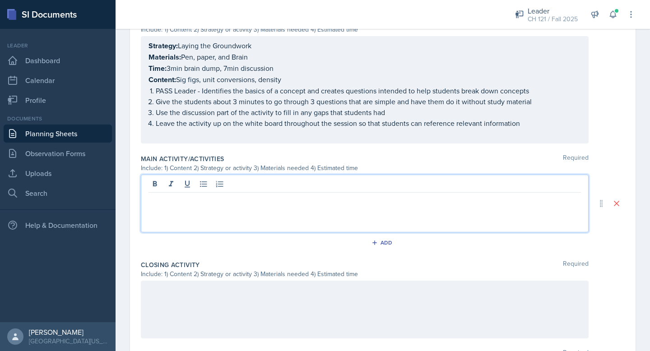
scroll to position [361, 0]
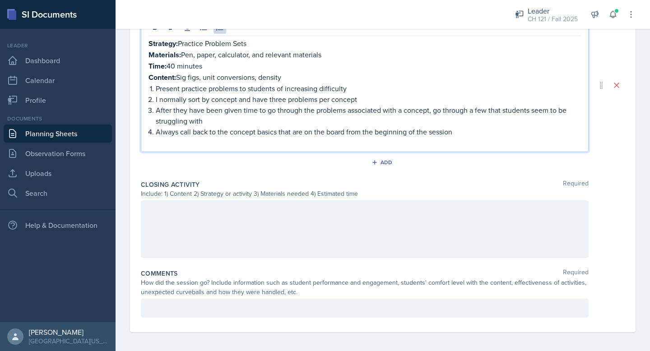
click at [244, 234] on div at bounding box center [365, 229] width 448 height 58
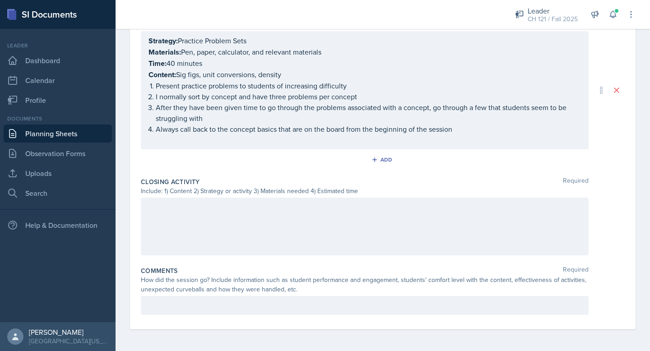
scroll to position [502, 0]
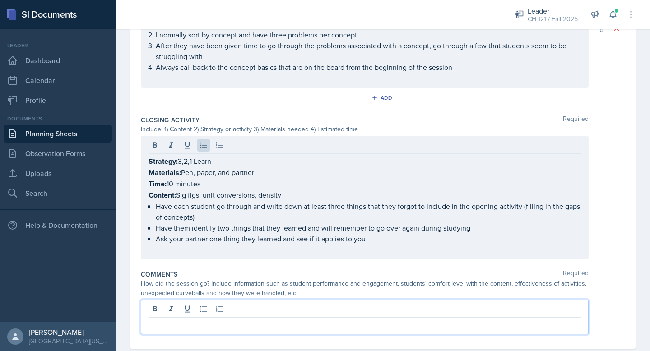
click at [292, 319] on p at bounding box center [364, 324] width 432 height 11
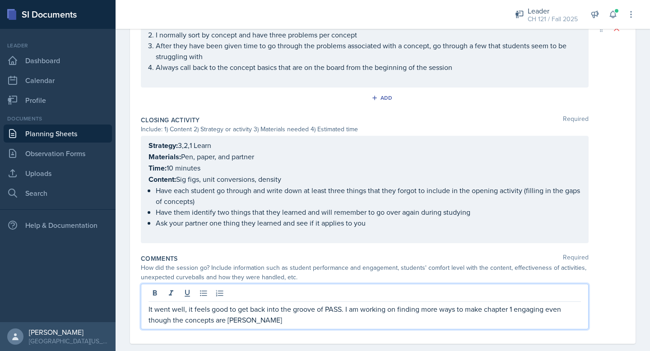
scroll to position [0, 0]
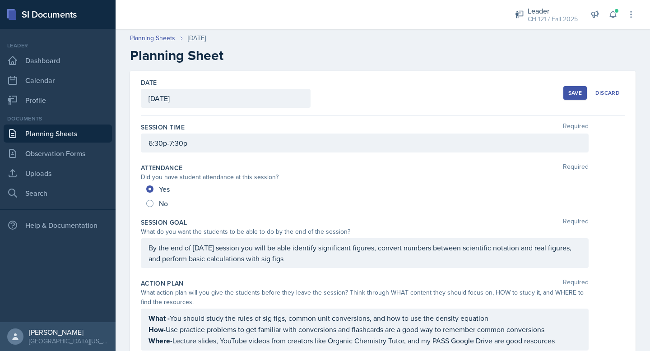
click at [574, 94] on div "Save" at bounding box center [575, 92] width 14 height 7
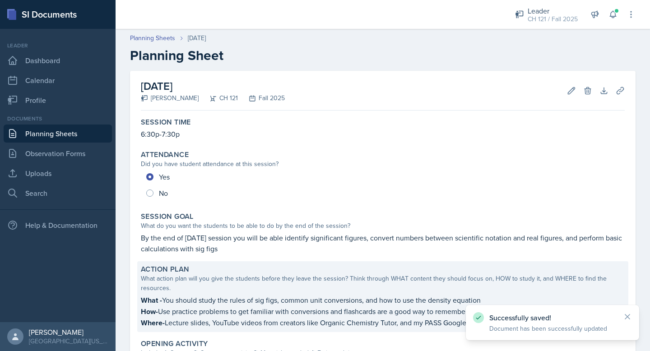
scroll to position [473, 0]
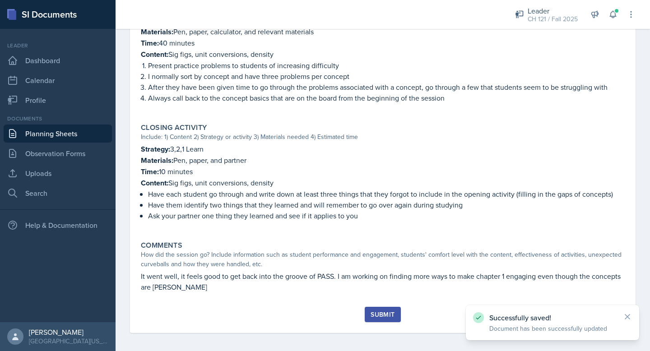
click at [393, 315] on button "Submit" at bounding box center [383, 314] width 36 height 15
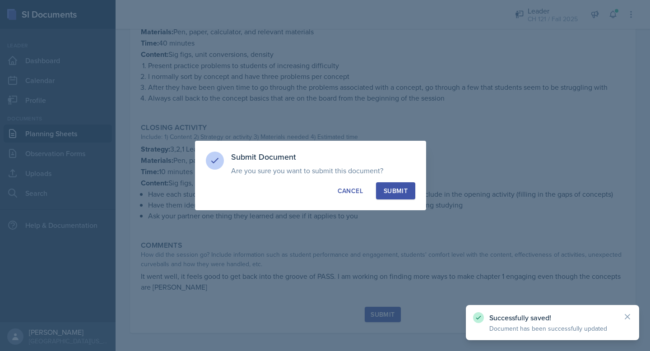
click at [419, 191] on div "Submit Document Are you sure you want to submit this document? This document wi…" at bounding box center [310, 175] width 231 height 69
click at [408, 190] on button "Submit" at bounding box center [395, 190] width 39 height 17
radio input "true"
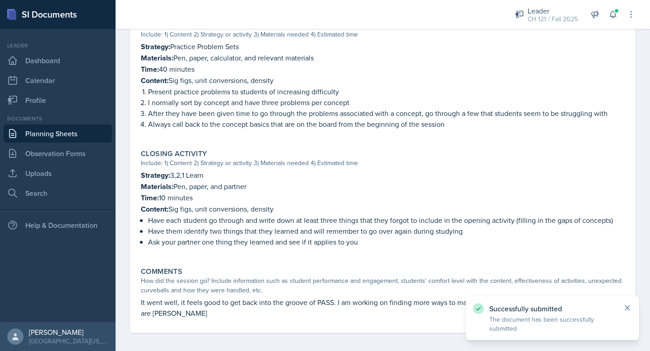
click at [631, 310] on icon at bounding box center [627, 307] width 9 height 9
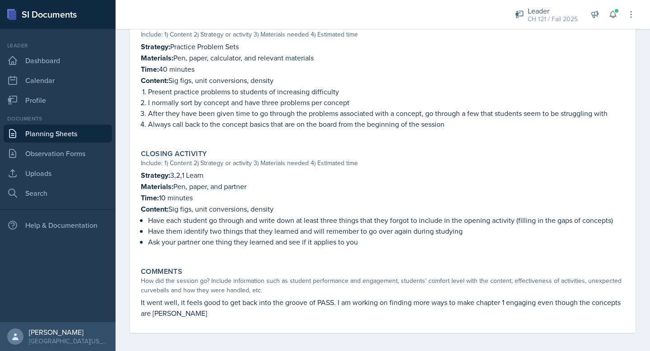
scroll to position [0, 0]
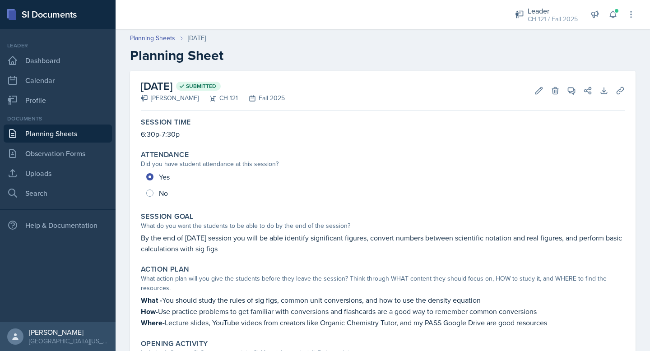
click at [70, 132] on link "Planning Sheets" at bounding box center [58, 134] width 108 height 18
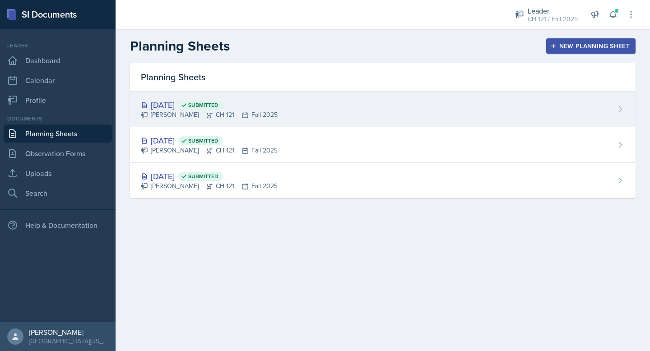
click at [218, 107] on span "Submitted" at bounding box center [203, 105] width 30 height 7
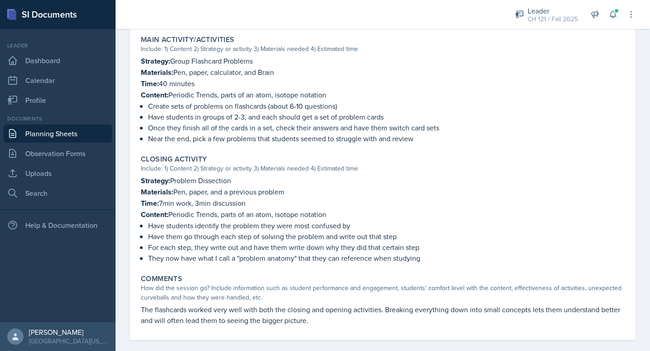
scroll to position [431, 0]
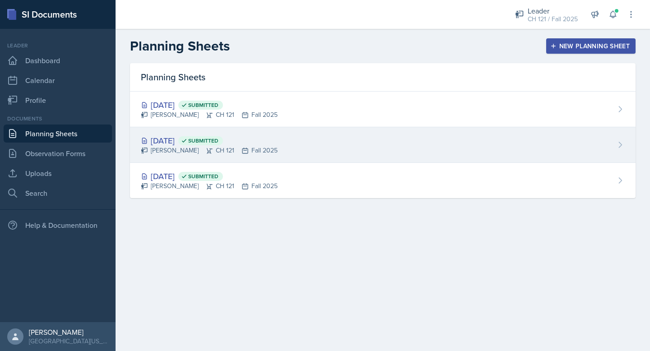
click at [178, 139] on div "[DATE] Submitted" at bounding box center [209, 140] width 137 height 12
click at [178, 139] on main "Planning Sheets New Planning Sheet Planning Sheets [DATE] Submitted [PERSON_NAM…" at bounding box center [383, 190] width 534 height 322
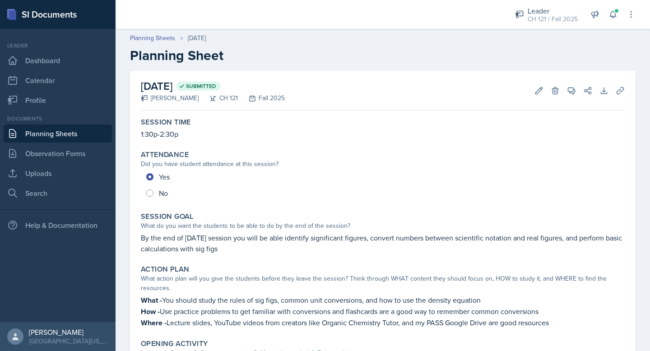
scroll to position [22, 0]
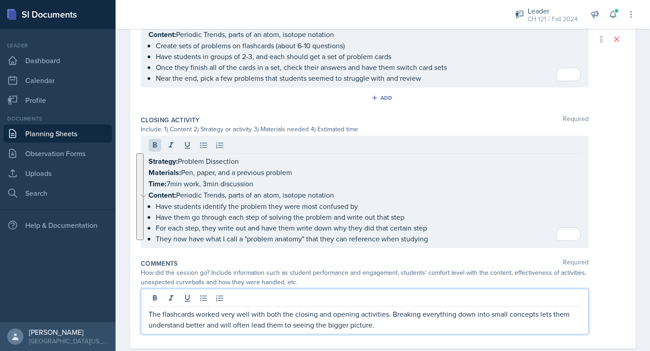
click at [313, 309] on p "The flashcards worked very well with both the closing and opening activities. B…" at bounding box center [364, 320] width 432 height 22
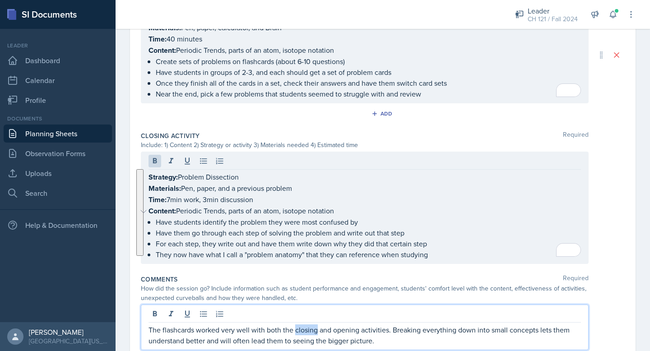
click at [313, 324] on p "The flashcards worked very well with both the closing and opening activities. B…" at bounding box center [364, 335] width 432 height 22
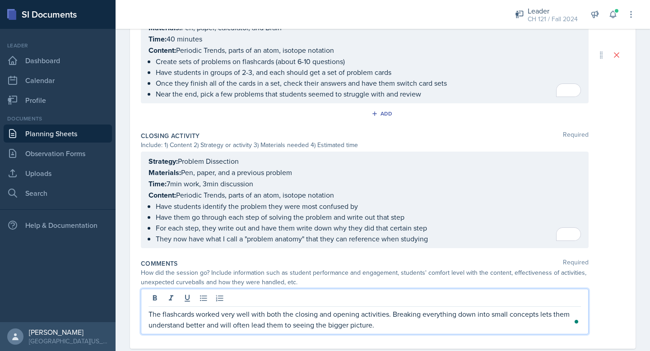
click at [396, 337] on div "Comments Required How did the session go? Include information such as student p…" at bounding box center [383, 298] width 484 height 86
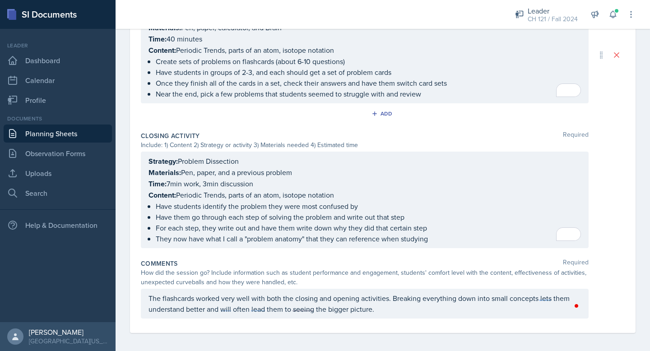
click at [374, 307] on p "The flashcards worked very well with both the closing and opening activities. B…" at bounding box center [364, 304] width 432 height 22
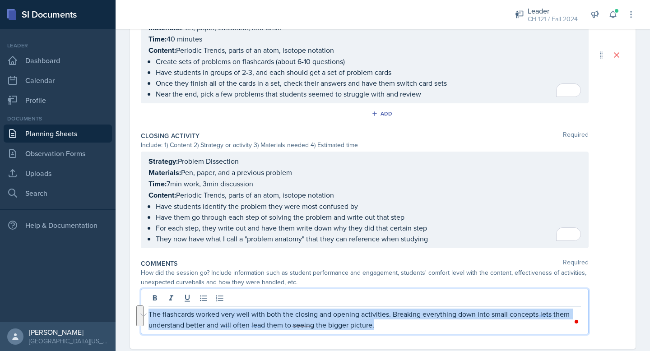
drag, startPoint x: 378, startPoint y: 321, endPoint x: 125, endPoint y: 310, distance: 252.4
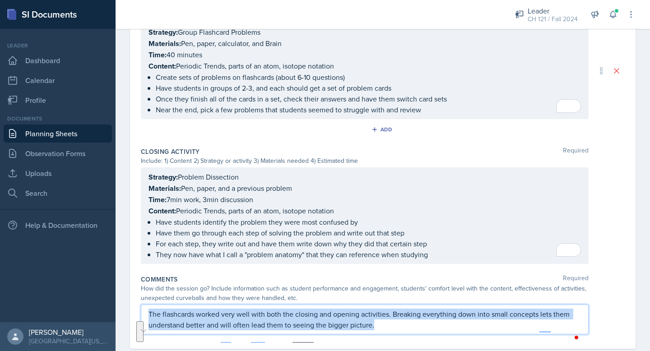
copy p "The flashcards worked very well with both the closing and opening activities. B…"
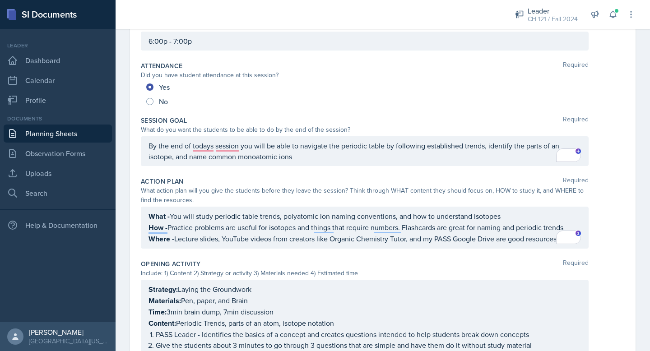
scroll to position [0, 0]
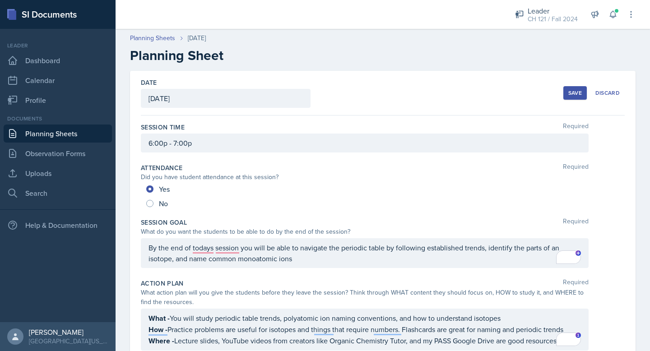
click at [561, 93] on div "Date August 28th, 2025 September 2025 31 1 2 3 4 5 6 7 8 9 10 11 12 13 14 15 16…" at bounding box center [383, 93] width 484 height 45
click at [570, 92] on div "Save" at bounding box center [575, 92] width 14 height 7
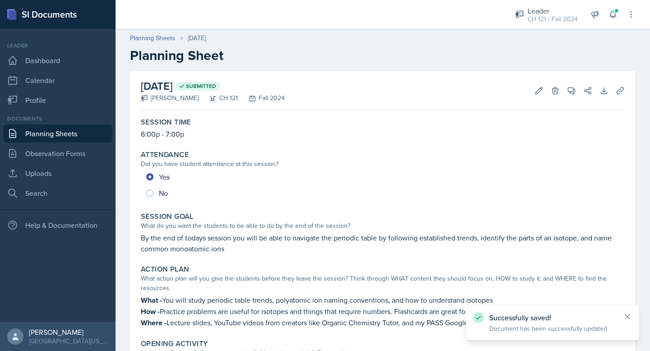
click at [73, 127] on link "Planning Sheets" at bounding box center [58, 134] width 108 height 18
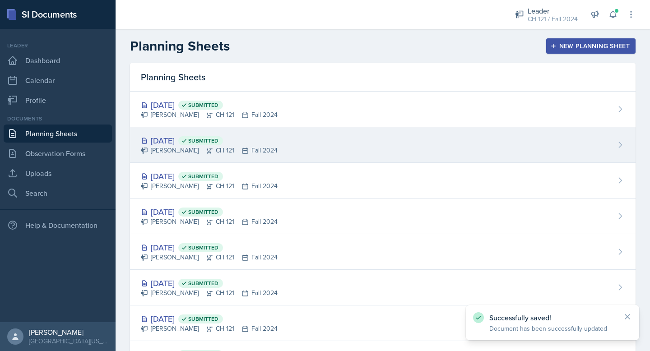
click at [187, 139] on div "[DATE] Submitted" at bounding box center [209, 140] width 137 height 12
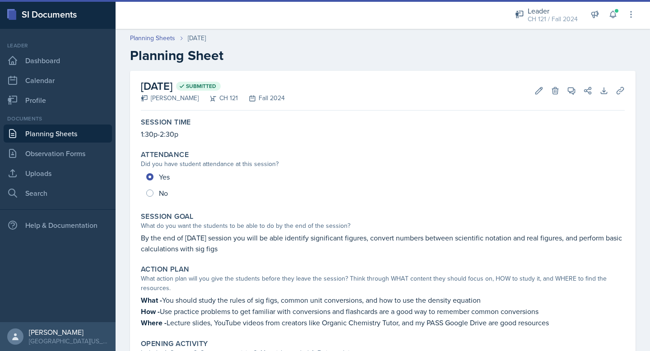
scroll to position [41, 0]
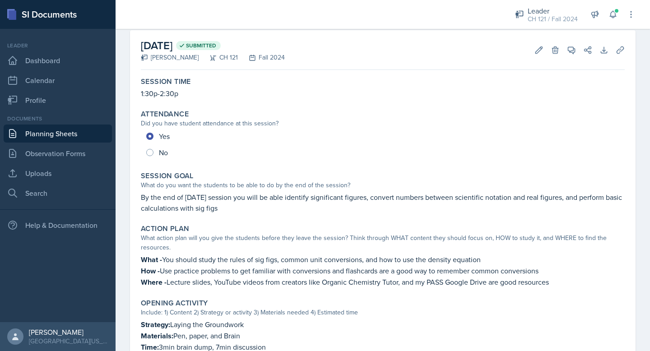
click at [175, 97] on p "1:30p-2:30p" at bounding box center [383, 93] width 484 height 11
drag, startPoint x: 184, startPoint y: 94, endPoint x: 136, endPoint y: 94, distance: 47.8
copy p "1:30p-2:30p"
drag, startPoint x: 220, startPoint y: 209, endPoint x: 141, endPoint y: 202, distance: 79.3
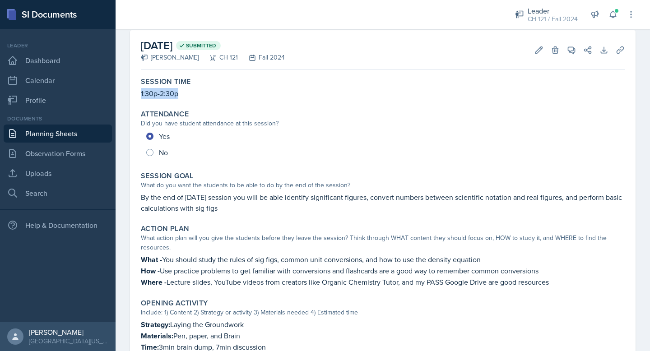
click at [141, 202] on p "By the end of [DATE] session you will be able identify significant figures, con…" at bounding box center [383, 203] width 484 height 22
copy p "By the end of [DATE] session you will be able identify significant figures, con…"
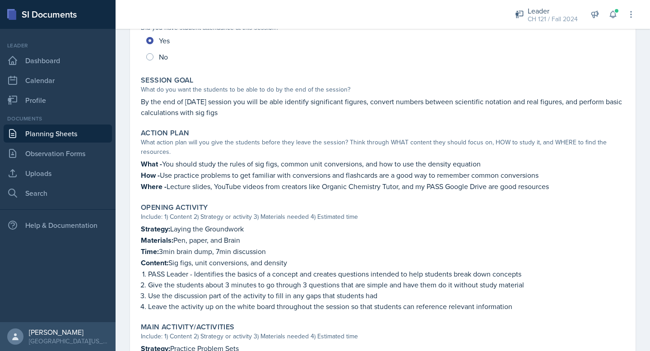
click at [461, 153] on div "What action plan will you give the students before they leave the session? Thin…" at bounding box center [383, 147] width 484 height 19
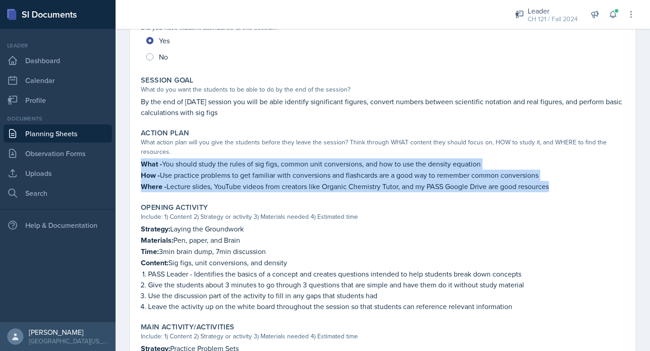
drag, startPoint x: 554, startPoint y: 189, endPoint x: 142, endPoint y: 165, distance: 412.6
click at [142, 165] on div "What - You should study the rules of sig figs, common unit conversions, and how…" at bounding box center [383, 175] width 484 height 34
copy div "What - You should study the rules of sig figs, common unit conversions, and how…"
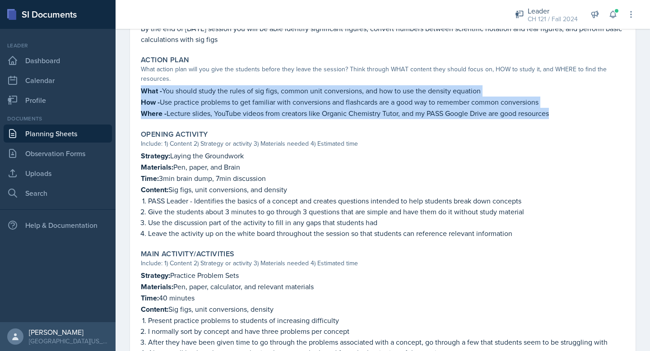
scroll to position [213, 0]
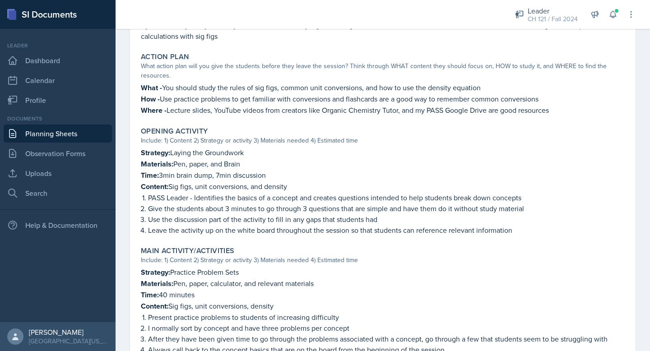
click at [414, 221] on p "Use the discussion part of the activity to fill in any gaps that students had" at bounding box center [386, 219] width 476 height 11
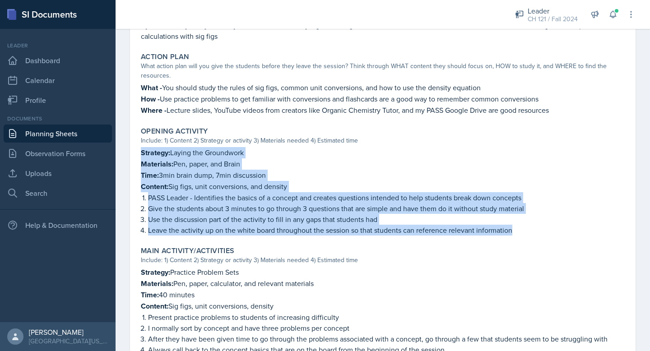
drag, startPoint x: 513, startPoint y: 230, endPoint x: 133, endPoint y: 155, distance: 387.1
click at [133, 155] on div "August 27th, 2025 Submitted Christopher Pinckard CH 121 Fall 2024 Edit Delete V…" at bounding box center [382, 204] width 505 height 693
copy div "Strategy: Laying the Groundwork Materials: Pen, paper, and Brain Time: 3min bra…"
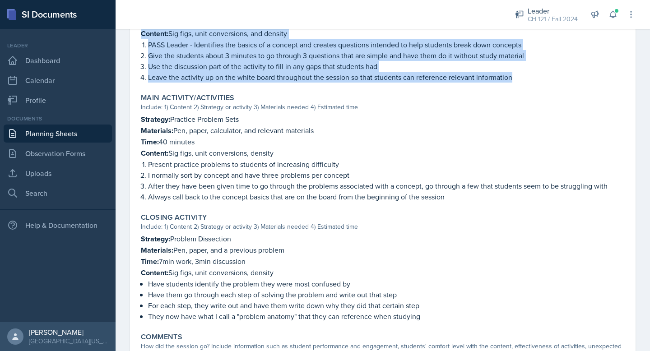
scroll to position [379, 0]
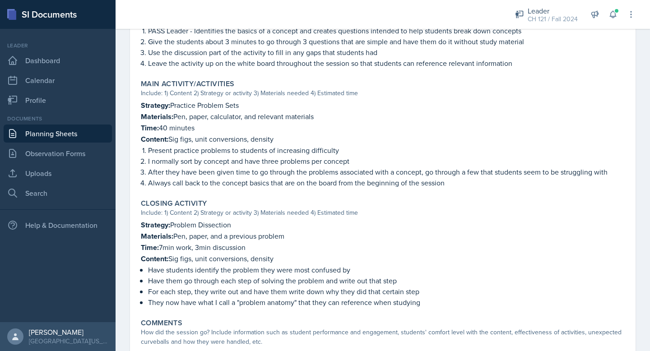
click at [316, 177] on p "Always call back to the concept basics that are on the board from the beginning…" at bounding box center [386, 182] width 476 height 11
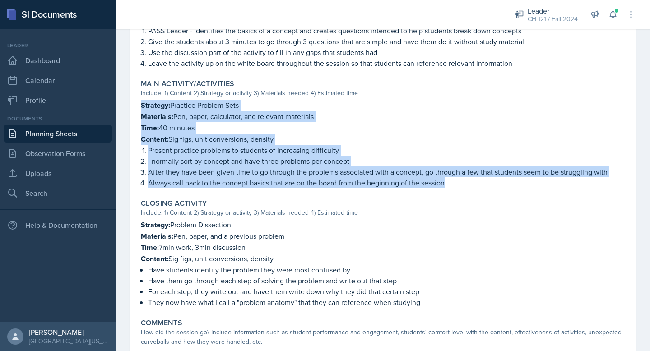
drag, startPoint x: 448, startPoint y: 181, endPoint x: 142, endPoint y: 99, distance: 316.6
click at [142, 100] on div "Strategy: Practice Problem Sets Materials: Pen, paper, calculator, and relevant…" at bounding box center [383, 144] width 484 height 88
copy div "Strategy: Practice Problem Sets Materials: Pen, paper, calculator, and relevant…"
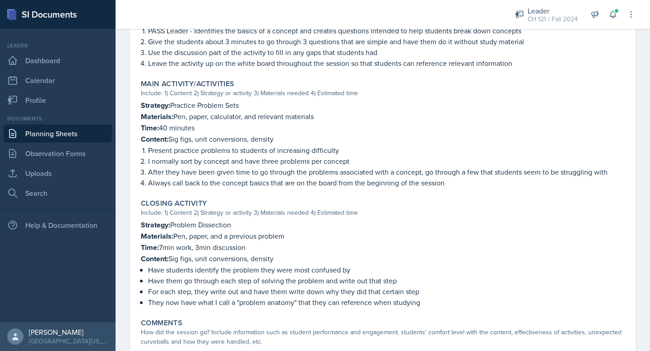
click at [359, 173] on p "After they have been given time to go through the problems associated with a co…" at bounding box center [386, 171] width 476 height 11
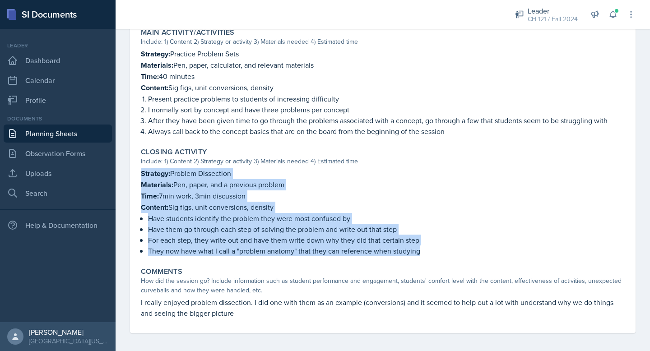
drag, startPoint x: 425, startPoint y: 247, endPoint x: 139, endPoint y: 172, distance: 295.4
click at [139, 172] on div "Closing Activity Include: 1) Content 2) Strategy or activity 3) Materials neede…" at bounding box center [382, 202] width 491 height 116
copy div "Strategy: Problem Dissection Materials: Pen, paper, and a previous problem Time…"
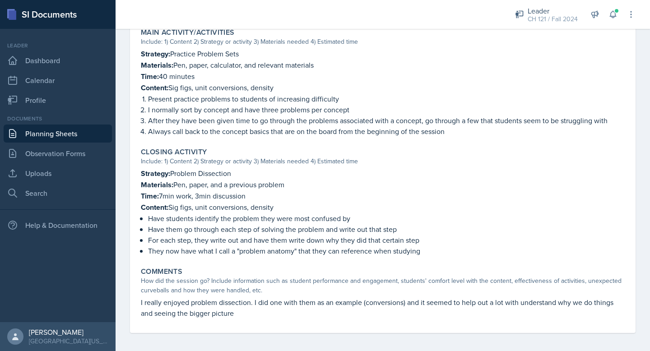
click at [224, 305] on p "I really enjoyed problem dissection. I did one with them as an example (convers…" at bounding box center [383, 308] width 484 height 22
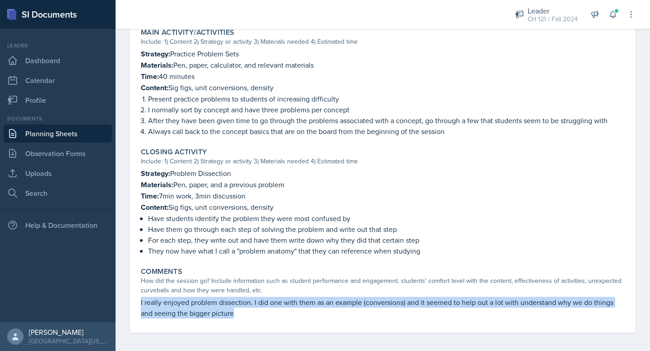
drag, startPoint x: 236, startPoint y: 308, endPoint x: 140, endPoint y: 303, distance: 95.8
click at [140, 302] on div "Comments How did the session go? Include information such as student performanc…" at bounding box center [382, 292] width 491 height 59
copy p "I really enjoyed problem dissection. I did one with them as an example (convers…"
click at [41, 133] on link "Planning Sheets" at bounding box center [58, 134] width 108 height 18
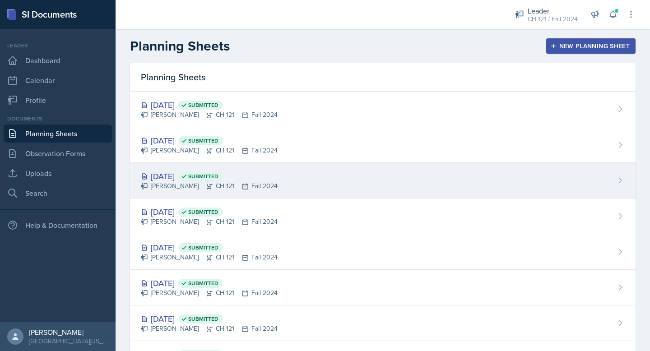
click at [196, 172] on div "Aug 26th, 2025 Submitted" at bounding box center [209, 176] width 137 height 12
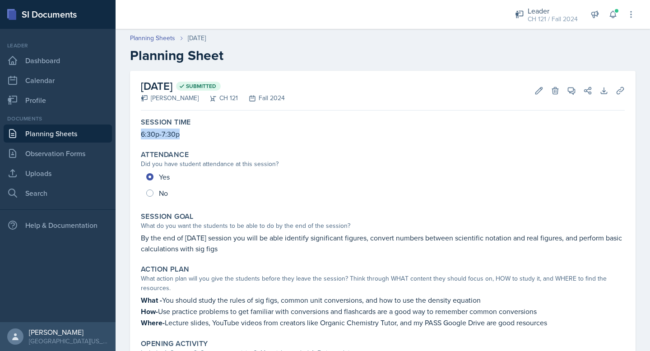
drag, startPoint x: 187, startPoint y: 135, endPoint x: 141, endPoint y: 135, distance: 46.5
click at [141, 135] on p "6:30p-7:30p" at bounding box center [383, 134] width 484 height 11
copy p "6:30p-7:30p"
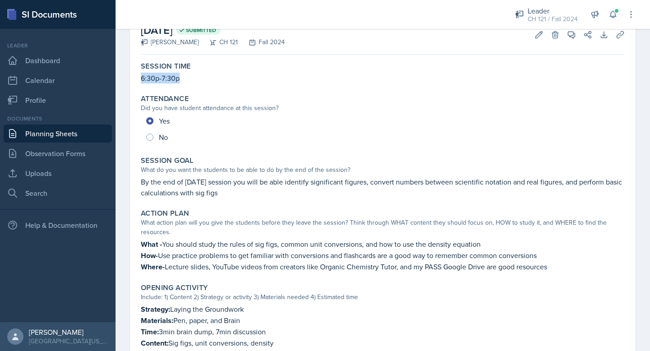
scroll to position [60, 0]
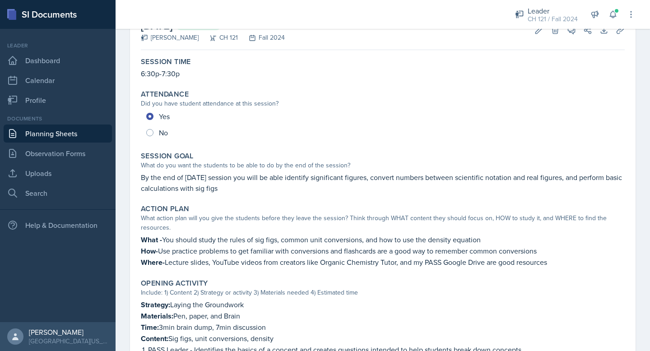
click at [221, 189] on p "By the end of [DATE] session you will be able identify significant figures, con…" at bounding box center [383, 183] width 484 height 22
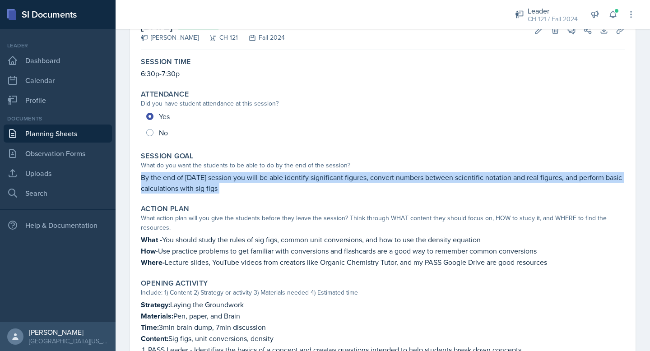
drag, startPoint x: 221, startPoint y: 189, endPoint x: 143, endPoint y: 180, distance: 78.5
click at [143, 180] on p "By the end of [DATE] session you will be able identify significant figures, con…" at bounding box center [383, 183] width 484 height 22
copy div "By the end of [DATE] session you will be able identify significant figures, con…"
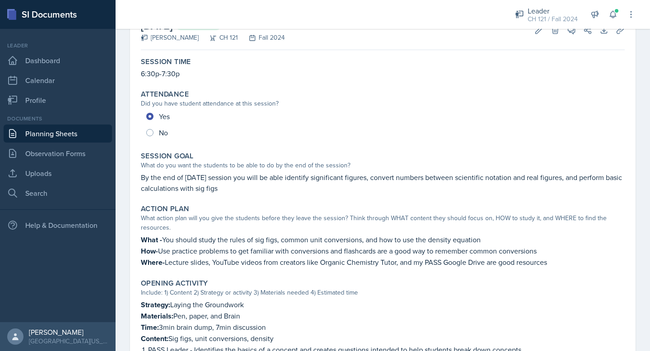
click at [216, 222] on div "What action plan will you give the students before they leave the session? Thin…" at bounding box center [383, 222] width 484 height 19
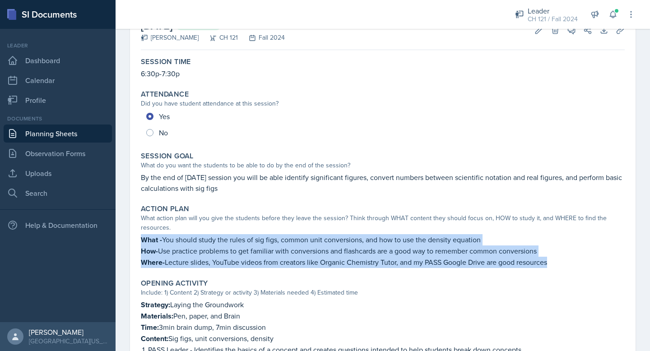
drag, startPoint x: 559, startPoint y: 258, endPoint x: 140, endPoint y: 241, distance: 419.9
click at [140, 241] on div "Action Plan What action plan will you give the students before they leave the s…" at bounding box center [382, 236] width 491 height 71
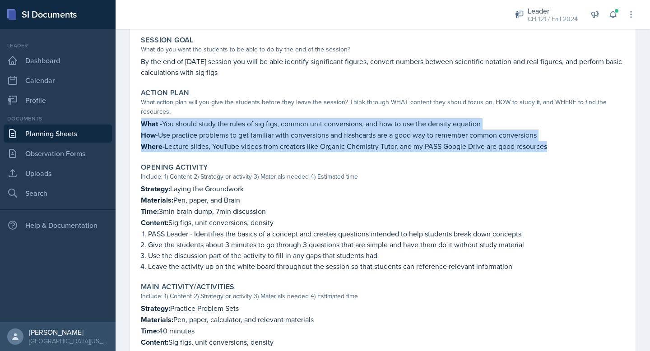
scroll to position [192, 0]
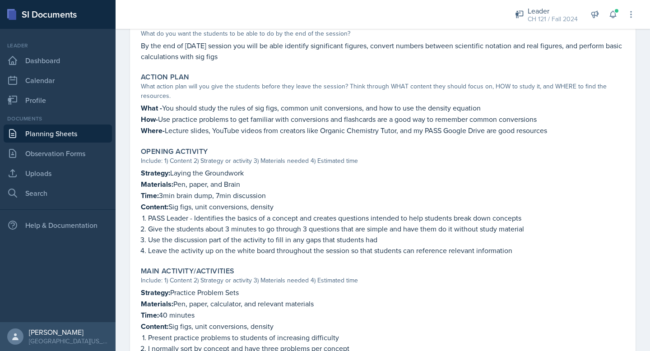
click at [398, 166] on div "Opening Activity Include: 1) Content 2) Strategy or activity 3) Materials neede…" at bounding box center [382, 201] width 491 height 116
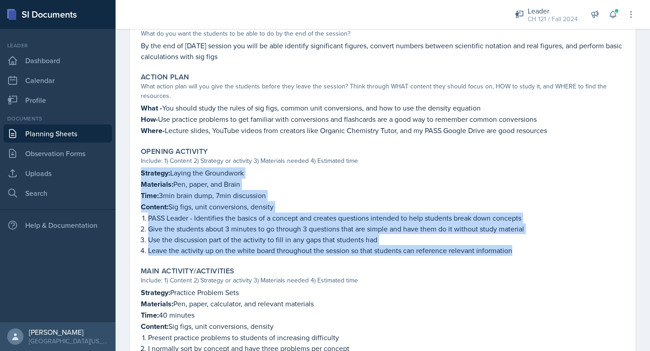
drag, startPoint x: 515, startPoint y: 247, endPoint x: 141, endPoint y: 177, distance: 380.4
click at [141, 177] on div "Strategy: Laying the Groundwork Materials: Pen, paper, and Brain Time: 3min bra…" at bounding box center [383, 211] width 484 height 88
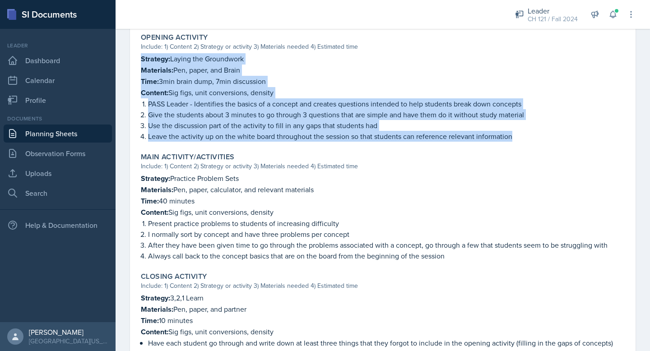
scroll to position [319, 0]
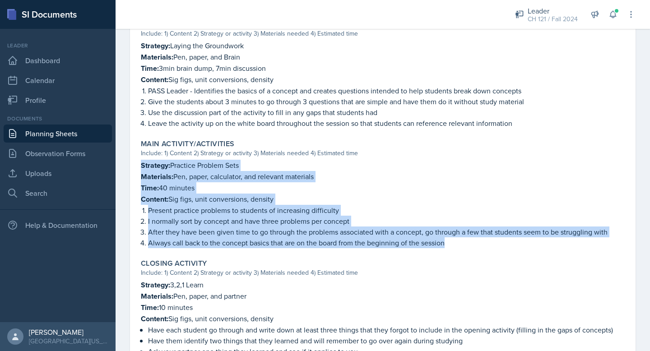
drag, startPoint x: 457, startPoint y: 243, endPoint x: 137, endPoint y: 169, distance: 328.9
click at [137, 168] on div "August 26th, 2025 Submitted Christopher Pinckard CH 121 Fall 2024 Edit Delete V…" at bounding box center [382, 92] width 505 height 682
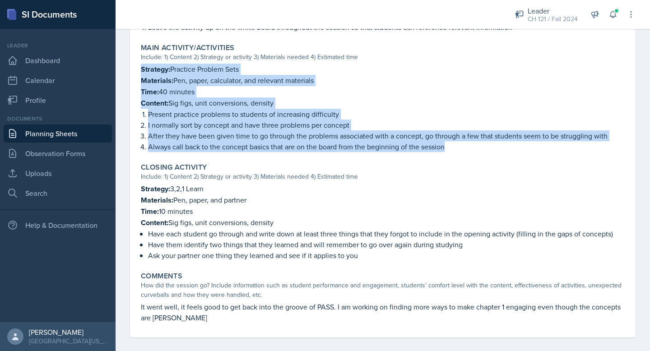
scroll to position [420, 0]
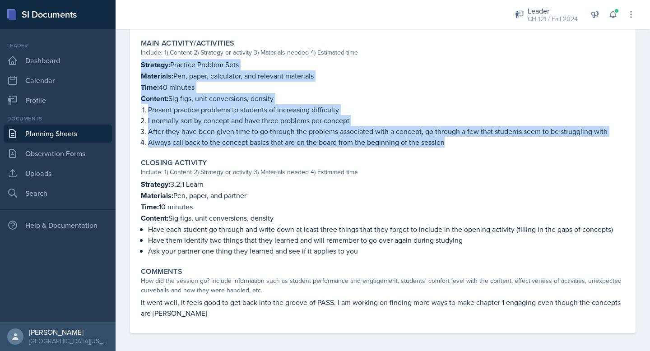
click at [428, 245] on p "Ask your partner one thing they learned and see if it applies to you" at bounding box center [386, 250] width 476 height 11
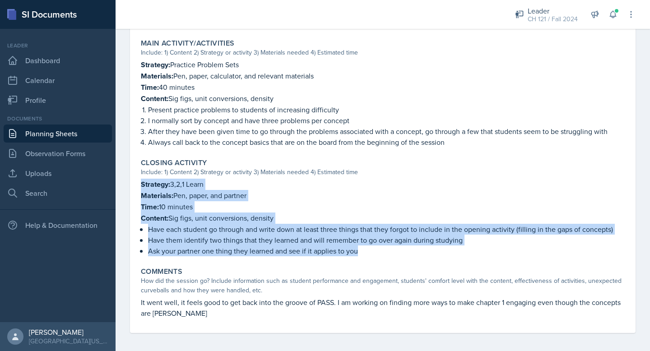
drag, startPoint x: 360, startPoint y: 249, endPoint x: 139, endPoint y: 186, distance: 229.4
click at [139, 185] on div "Closing Activity Include: 1) Content 2) Strategy or activity 3) Materials neede…" at bounding box center [382, 207] width 491 height 105
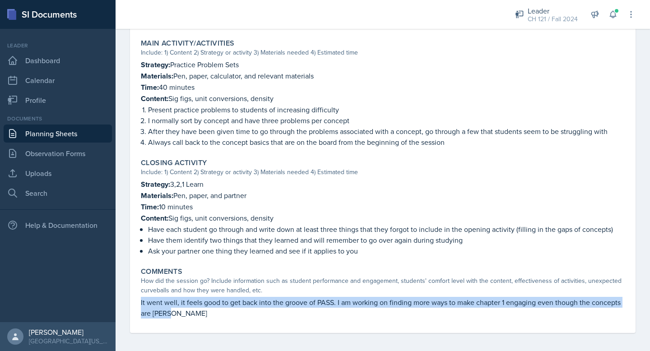
drag, startPoint x: 186, startPoint y: 309, endPoint x: 141, endPoint y: 298, distance: 46.3
click at [141, 298] on p "It went well, it feels good to get back into the groove of PASS. I am working o…" at bounding box center [383, 308] width 484 height 22
